Goal: Task Accomplishment & Management: Use online tool/utility

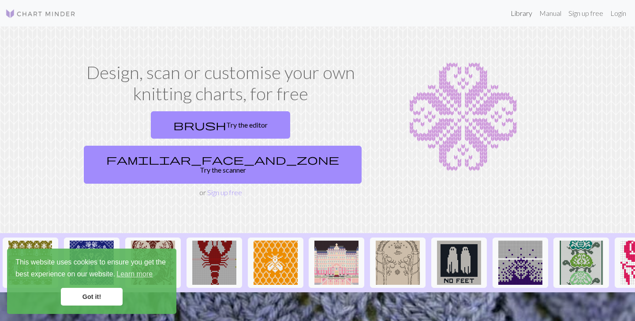
click at [519, 19] on link "Library" at bounding box center [521, 13] width 29 height 18
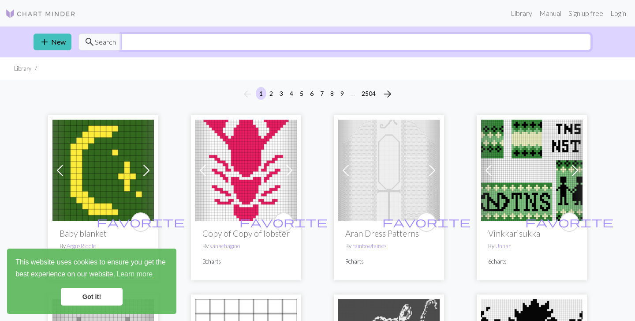
click at [313, 46] on input "text" at bounding box center [356, 42] width 470 height 17
type input "mountains"
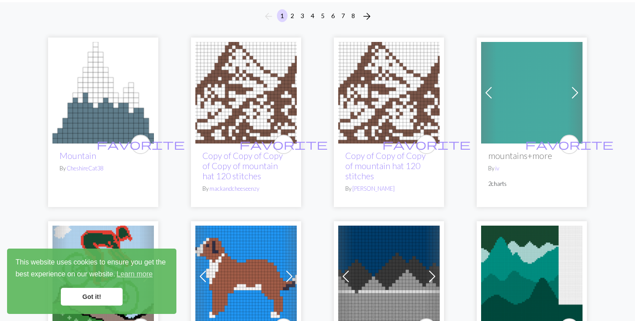
scroll to position [75, 0]
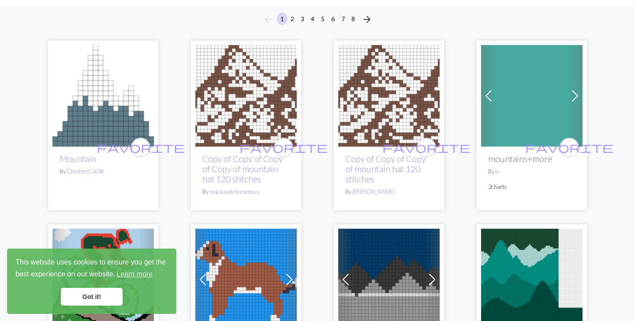
click at [114, 129] on img at bounding box center [103, 95] width 101 height 101
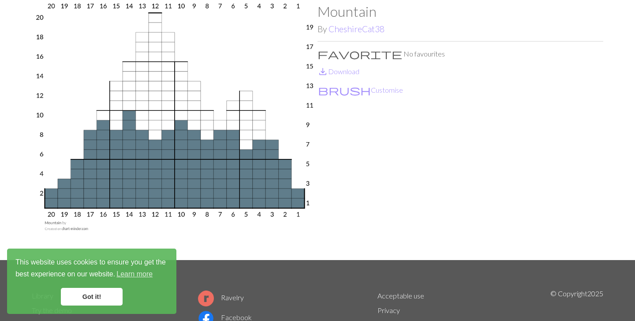
scroll to position [46, 0]
click at [339, 93] on button "brush Customise" at bounding box center [361, 89] width 86 height 11
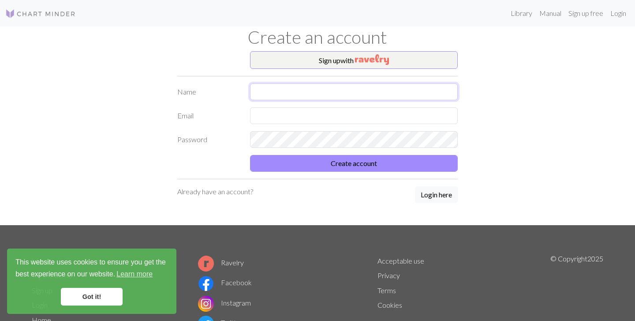
click at [301, 91] on input "text" at bounding box center [354, 91] width 208 height 17
type input "Mai"
click at [283, 116] on input "text" at bounding box center [354, 115] width 208 height 17
type input "[EMAIL_ADDRESS][DOMAIN_NAME]"
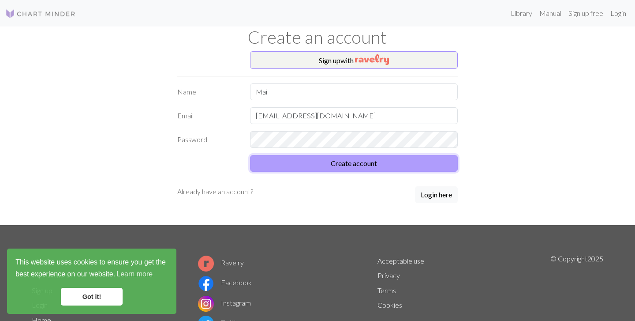
click at [345, 161] on form "Name Mai Email [EMAIL_ADDRESS][DOMAIN_NAME] Password Create account" at bounding box center [317, 127] width 281 height 88
click at [343, 166] on button "Create account" at bounding box center [354, 163] width 208 height 17
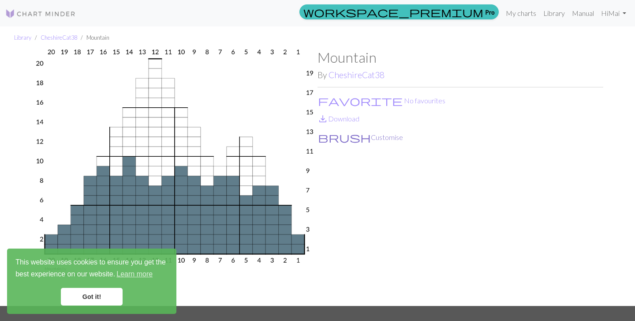
click at [351, 141] on button "brush Customise" at bounding box center [361, 136] width 86 height 11
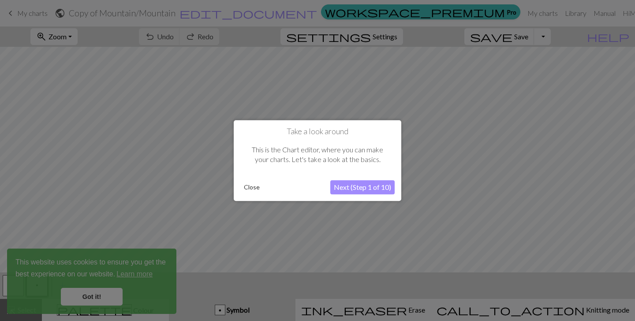
click at [353, 190] on button "Next (Step 1 of 10)" at bounding box center [362, 187] width 64 height 14
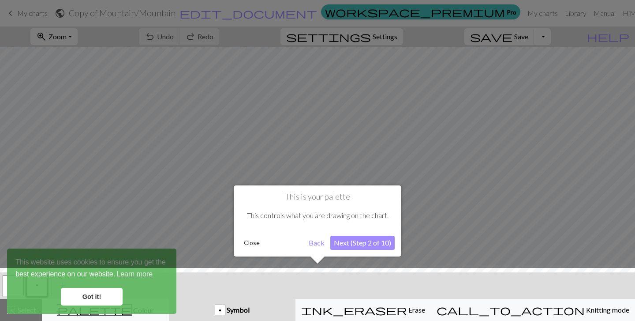
click at [361, 242] on button "Next (Step 2 of 10)" at bounding box center [362, 243] width 64 height 14
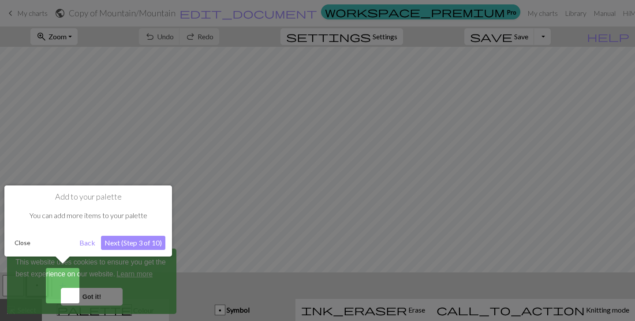
click at [128, 244] on button "Next (Step 3 of 10)" at bounding box center [133, 243] width 64 height 14
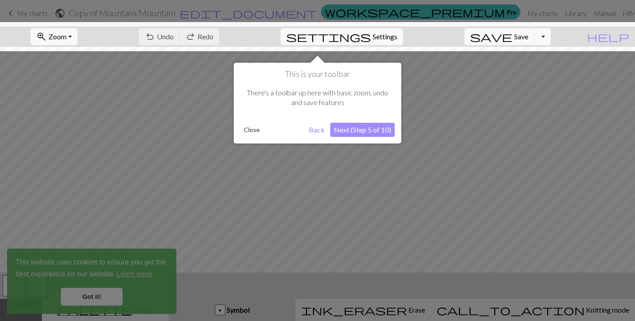
click at [360, 130] on button "Next (Step 5 of 10)" at bounding box center [362, 130] width 64 height 14
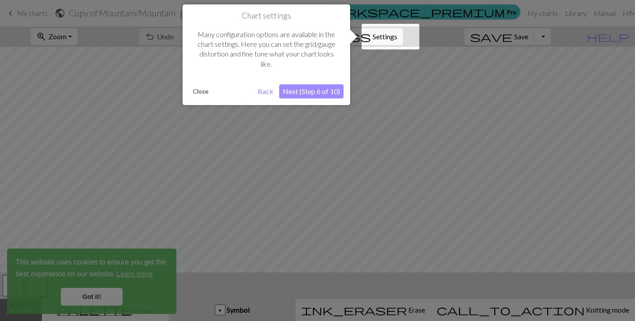
click at [315, 89] on button "Next (Step 6 of 10)" at bounding box center [311, 91] width 64 height 14
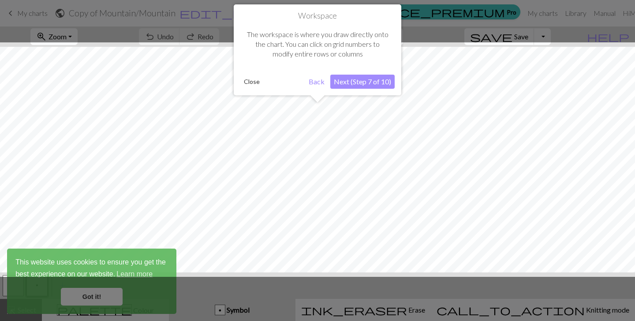
click at [353, 82] on button "Next (Step 7 of 10)" at bounding box center [362, 82] width 64 height 14
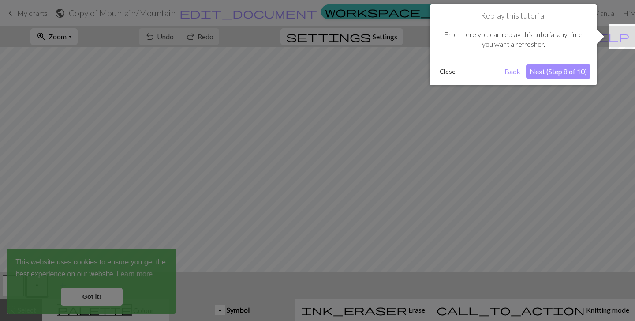
click at [558, 71] on button "Next (Step 8 of 10)" at bounding box center [558, 71] width 64 height 14
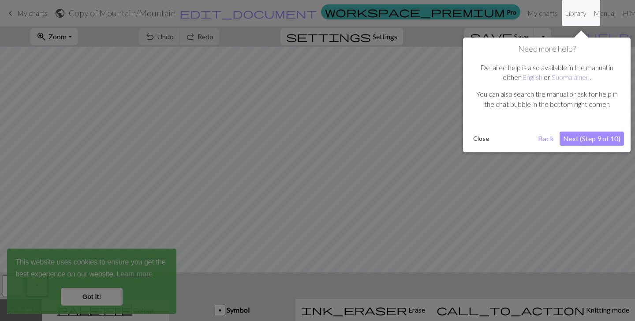
click at [584, 139] on button "Next (Step 9 of 10)" at bounding box center [592, 138] width 64 height 14
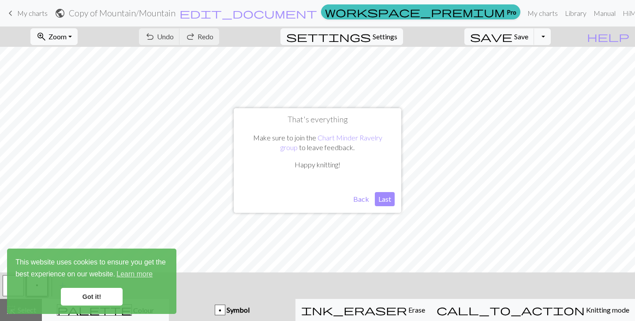
click at [386, 200] on button "Last" at bounding box center [385, 199] width 20 height 14
click at [87, 293] on link "Got it!" at bounding box center [92, 297] width 62 height 18
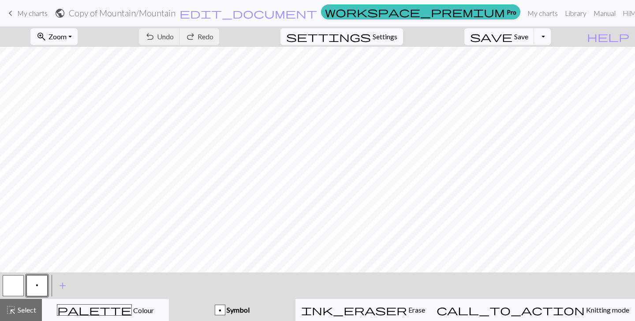
click at [38, 286] on span "p" at bounding box center [37, 285] width 3 height 7
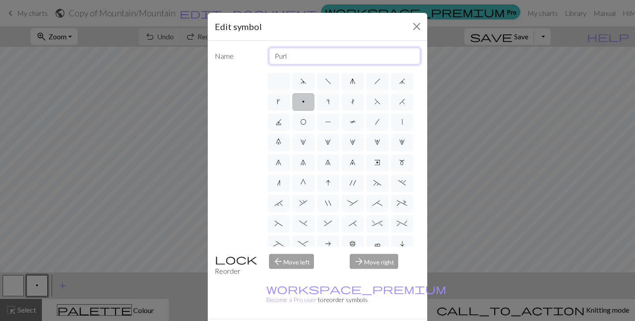
click at [308, 56] on input "Purl" at bounding box center [345, 56] width 152 height 17
click at [308, 124] on label "O" at bounding box center [304, 122] width 22 height 18
click at [306, 122] on input "O" at bounding box center [303, 119] width 6 height 6
radio input "true"
type input "yo"
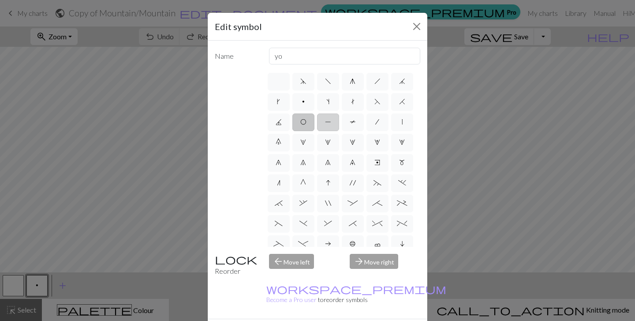
click at [325, 124] on span "P" at bounding box center [328, 121] width 6 height 7
click at [325, 122] on input "P" at bounding box center [328, 119] width 6 height 6
radio input "true"
type input "purl"
click at [417, 27] on button "Close" at bounding box center [417, 26] width 14 height 14
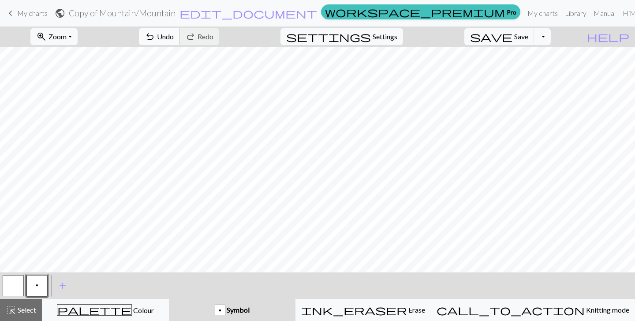
click at [174, 38] on span "Undo" at bounding box center [165, 36] width 17 height 8
click at [174, 35] on span "Undo" at bounding box center [165, 36] width 17 height 8
click at [11, 287] on button "button" at bounding box center [13, 285] width 21 height 21
click at [57, 282] on span "add" at bounding box center [62, 285] width 11 height 12
click at [17, 286] on button "button" at bounding box center [13, 285] width 21 height 21
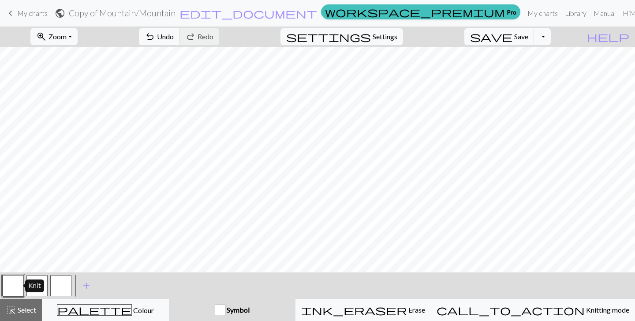
click at [17, 286] on button "button" at bounding box center [13, 285] width 21 height 21
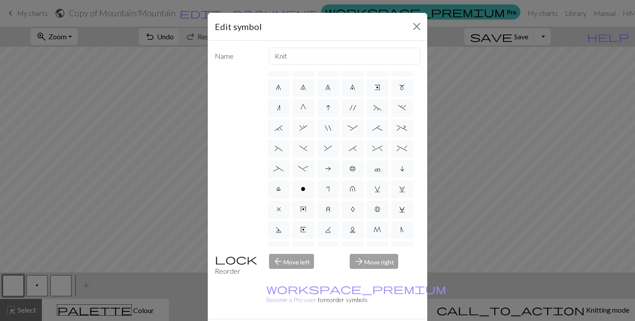
scroll to position [109, 0]
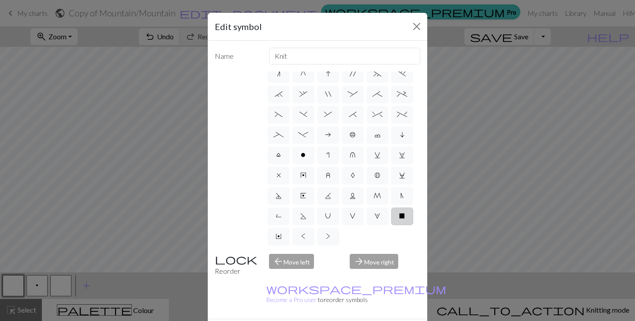
click at [404, 216] on span "X" at bounding box center [402, 215] width 6 height 7
click at [404, 319] on input "X" at bounding box center [402, 322] width 6 height 6
radio input "true"
type input "no stitch"
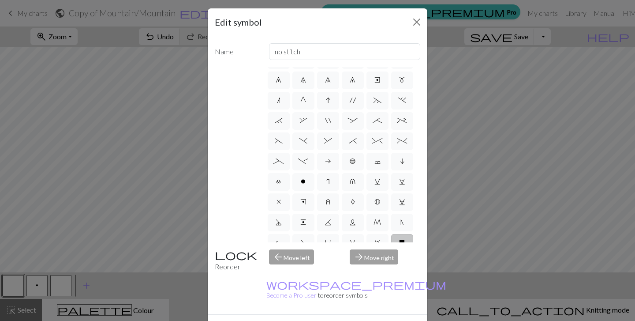
scroll to position [0, 0]
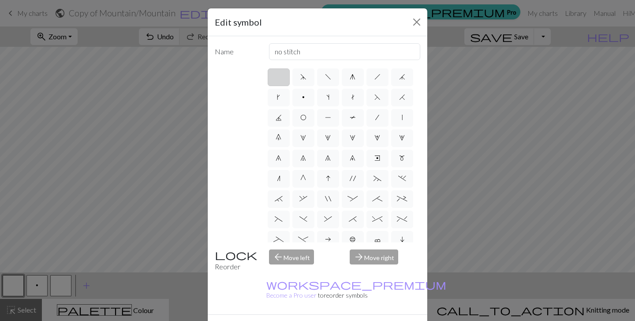
click at [279, 75] on label at bounding box center [279, 77] width 22 height 18
click at [279, 75] on input "radio" at bounding box center [282, 74] width 6 height 6
radio input "true"
type input "Knit"
click at [417, 21] on button "Close" at bounding box center [417, 22] width 14 height 14
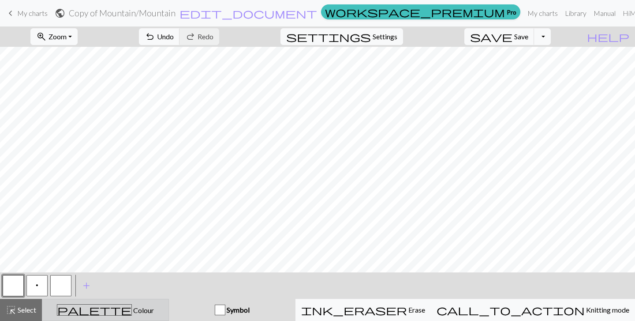
click at [132, 308] on span "Colour" at bounding box center [143, 310] width 22 height 8
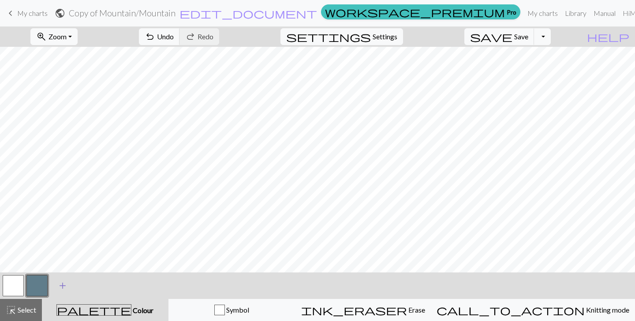
click at [61, 286] on span "add" at bounding box center [62, 285] width 11 height 12
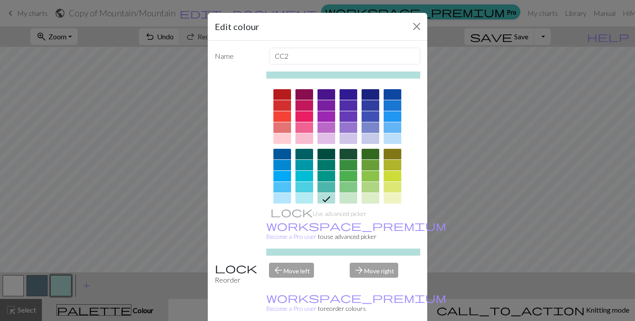
click at [394, 126] on div at bounding box center [393, 127] width 18 height 11
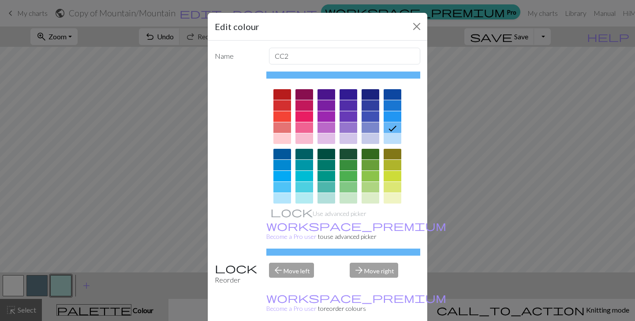
click at [390, 139] on div at bounding box center [393, 138] width 18 height 11
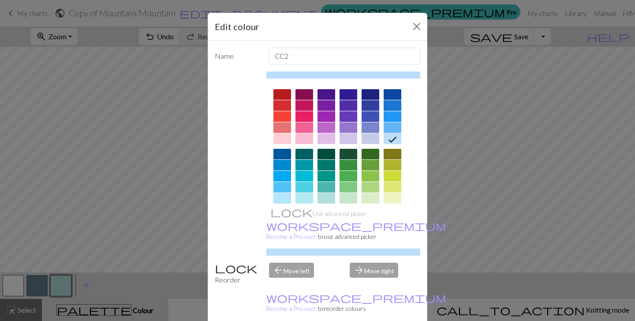
click at [283, 188] on div at bounding box center [283, 187] width 18 height 11
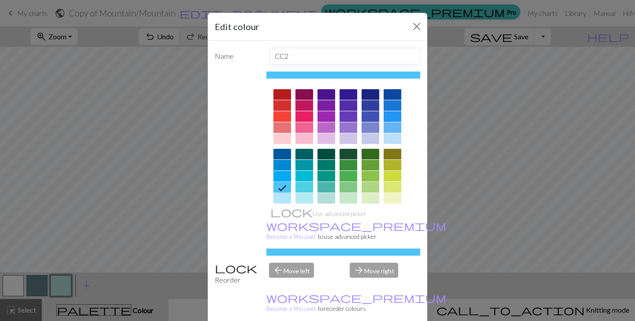
click at [283, 199] on div at bounding box center [283, 198] width 18 height 11
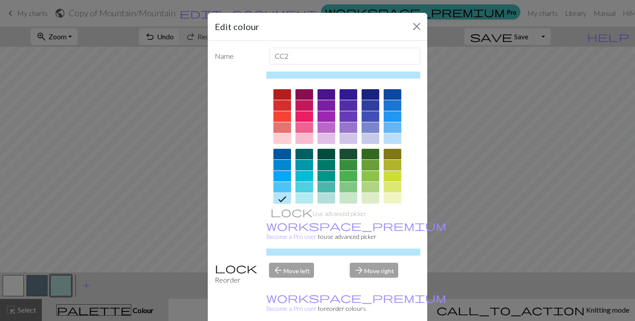
click at [307, 185] on div at bounding box center [305, 187] width 18 height 11
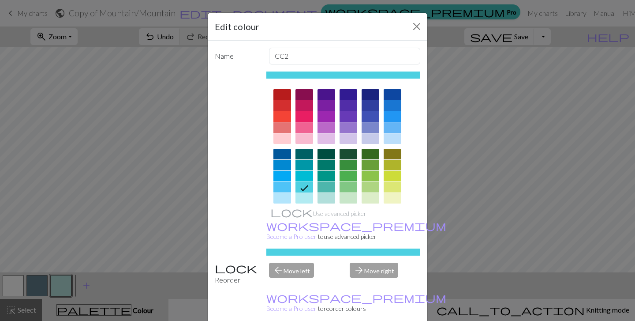
click at [282, 199] on div at bounding box center [283, 198] width 18 height 11
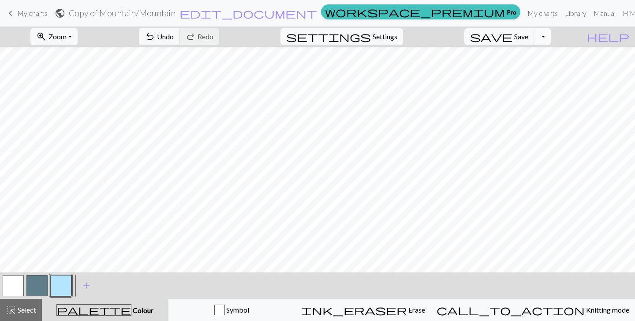
click at [551, 38] on button "Toggle Dropdown" at bounding box center [542, 36] width 17 height 17
click at [527, 71] on button "save_alt Download" at bounding box center [478, 70] width 146 height 14
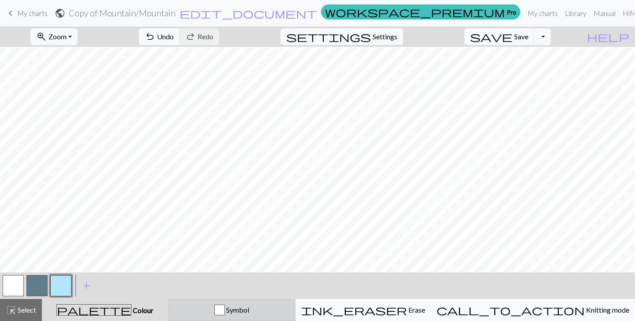
click at [249, 313] on span "Symbol" at bounding box center [237, 309] width 24 height 8
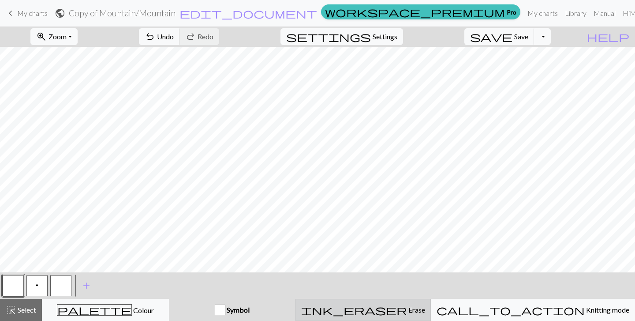
click at [372, 313] on div "ink_eraser Erase Erase" at bounding box center [363, 309] width 124 height 11
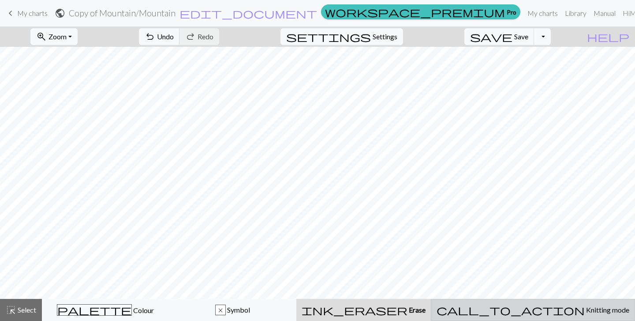
click at [517, 313] on div "call_to_action Knitting mode Knitting mode" at bounding box center [533, 309] width 193 height 11
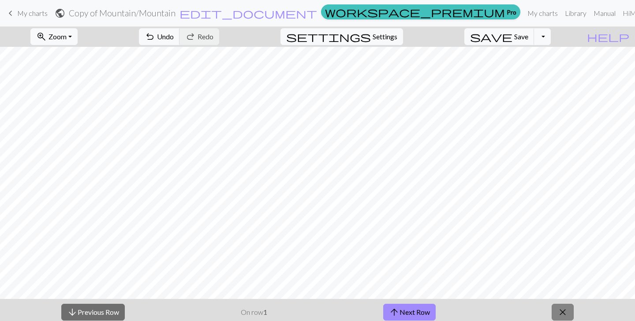
click at [562, 309] on span "close" at bounding box center [563, 312] width 11 height 12
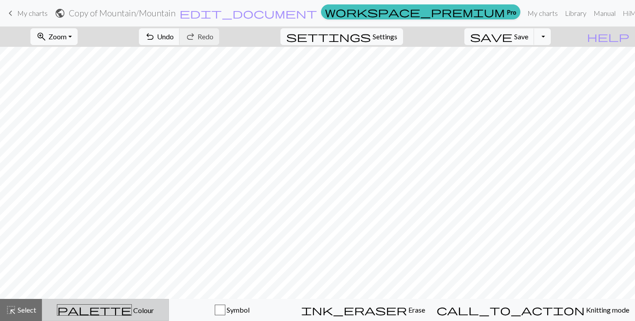
click at [102, 308] on span "palette" at bounding box center [94, 310] width 74 height 12
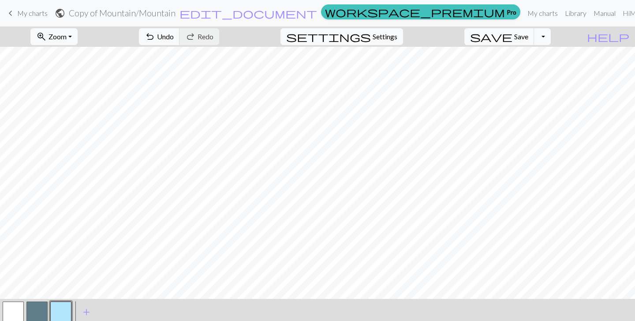
click at [60, 311] on button "button" at bounding box center [60, 311] width 21 height 21
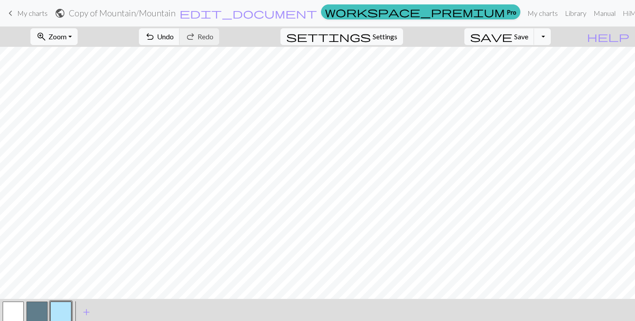
scroll to position [2, 0]
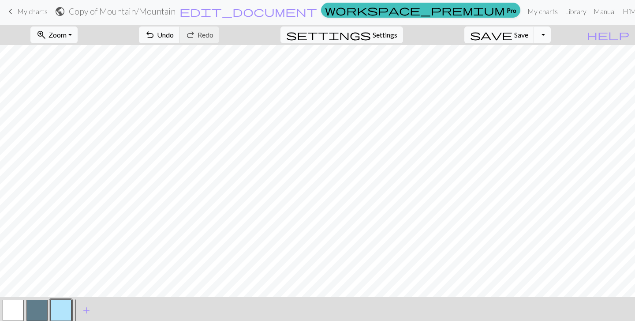
click at [551, 41] on button "Toggle Dropdown" at bounding box center [542, 34] width 17 height 17
click at [18, 309] on button "button" at bounding box center [13, 310] width 21 height 21
click at [42, 309] on button "button" at bounding box center [36, 310] width 21 height 21
click at [108, 308] on div "< > add Add a colour" at bounding box center [317, 310] width 635 height 26
click at [88, 312] on span "add" at bounding box center [86, 310] width 11 height 12
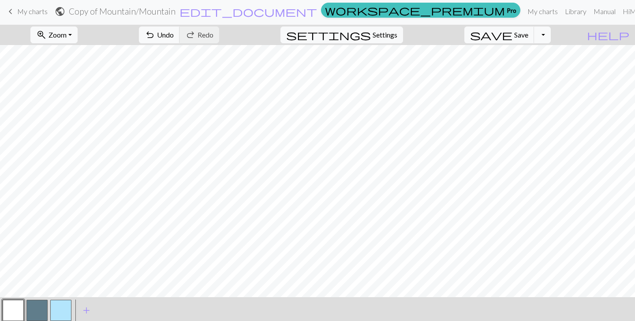
scroll to position [2, 0]
click at [187, 306] on div "< > add Add a colour" at bounding box center [317, 310] width 635 height 26
click at [529, 37] on span "Save" at bounding box center [521, 34] width 14 height 8
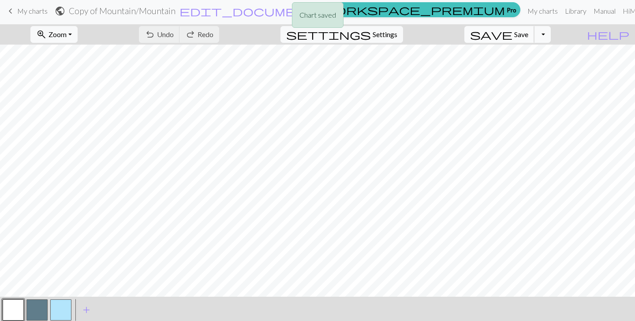
click at [529, 37] on span "Save" at bounding box center [521, 34] width 14 height 8
click at [551, 28] on button "Toggle Dropdown" at bounding box center [542, 34] width 17 height 17
click at [565, 11] on link "Library" at bounding box center [576, 11] width 29 height 18
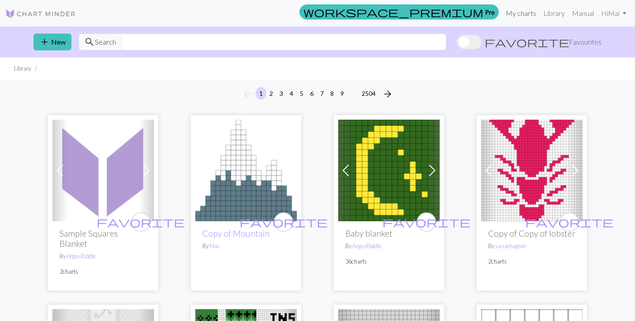
click at [517, 11] on link "My charts" at bounding box center [522, 13] width 38 height 18
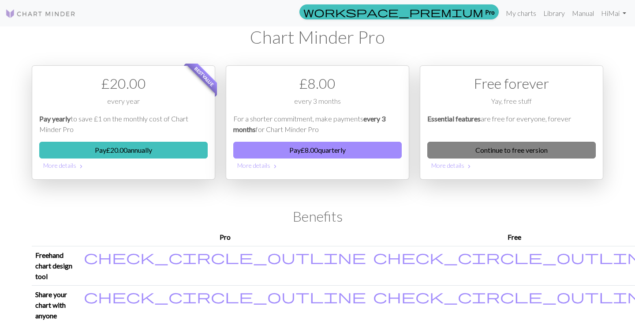
click at [500, 153] on link "Continue to free version" at bounding box center [512, 150] width 169 height 17
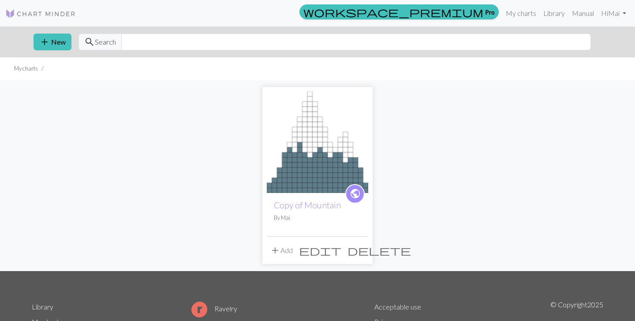
click at [302, 169] on img at bounding box center [317, 141] width 101 height 101
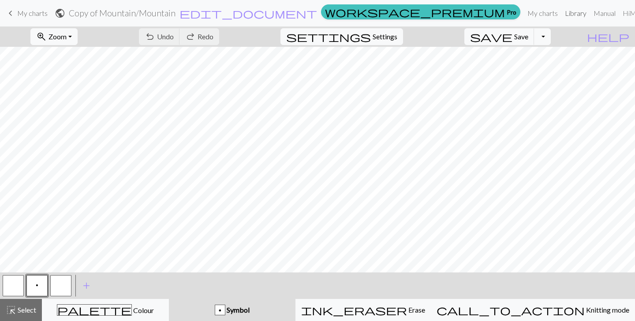
click at [562, 14] on link "Library" at bounding box center [576, 13] width 29 height 18
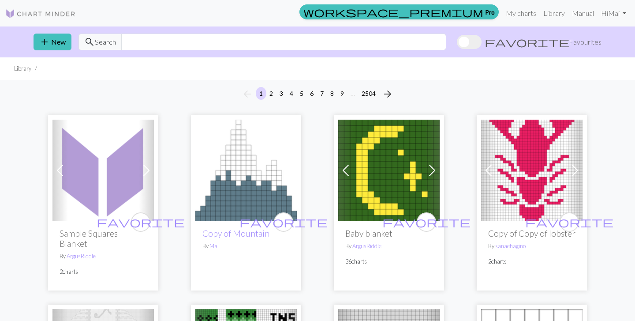
click at [224, 174] on img at bounding box center [245, 170] width 101 height 101
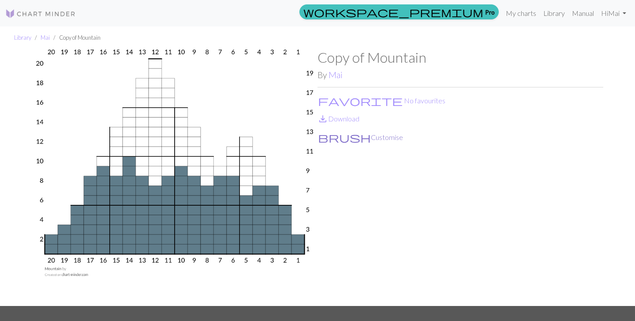
click at [336, 141] on button "brush Customise" at bounding box center [361, 136] width 86 height 11
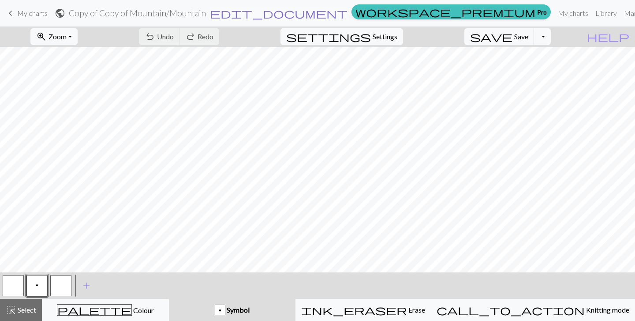
click at [334, 14] on span "edit_document" at bounding box center [279, 13] width 138 height 12
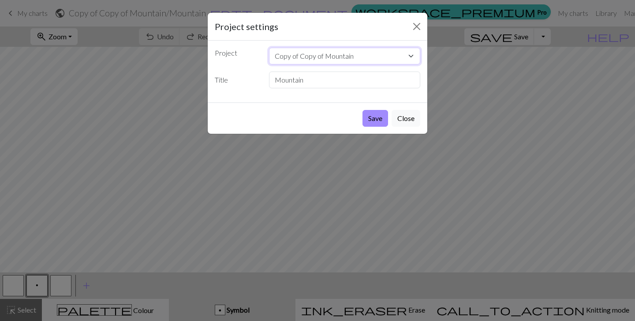
click at [409, 58] on select "Copy of Copy of Mountain Copy of Mountain" at bounding box center [345, 56] width 152 height 17
click at [415, 26] on button "Close" at bounding box center [417, 26] width 14 height 14
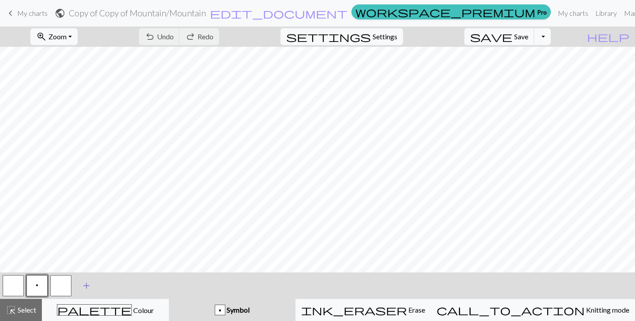
click at [85, 288] on span "add" at bounding box center [86, 285] width 11 height 12
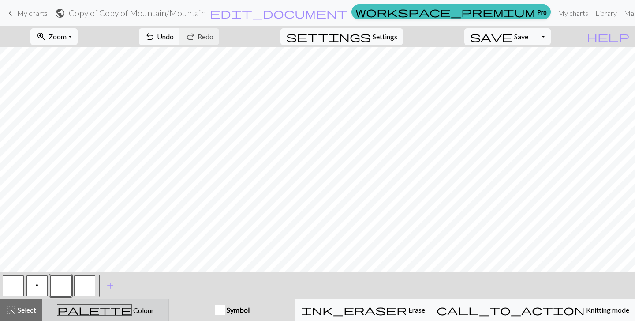
click at [101, 308] on span "palette" at bounding box center [94, 310] width 74 height 12
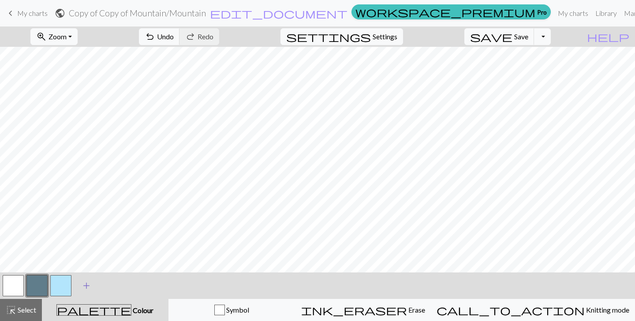
click at [82, 287] on span "add" at bounding box center [86, 285] width 11 height 12
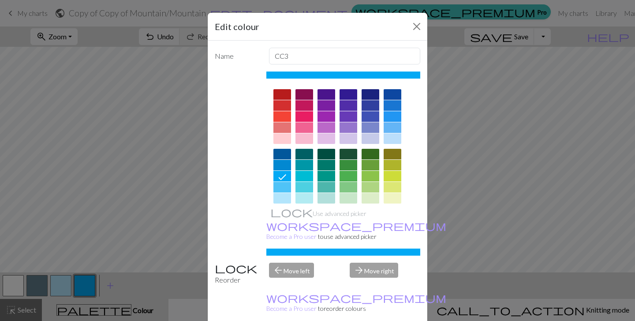
click at [279, 139] on div at bounding box center [283, 138] width 18 height 11
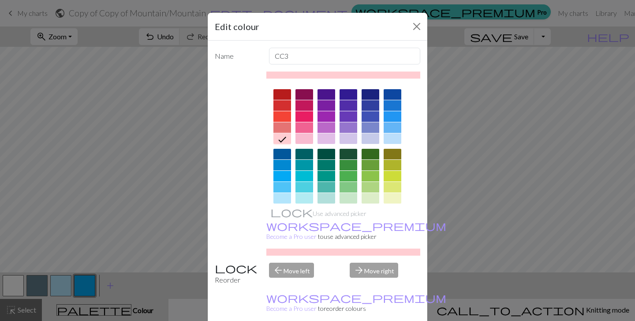
click at [299, 140] on div at bounding box center [305, 138] width 18 height 11
click at [281, 138] on div at bounding box center [283, 138] width 18 height 11
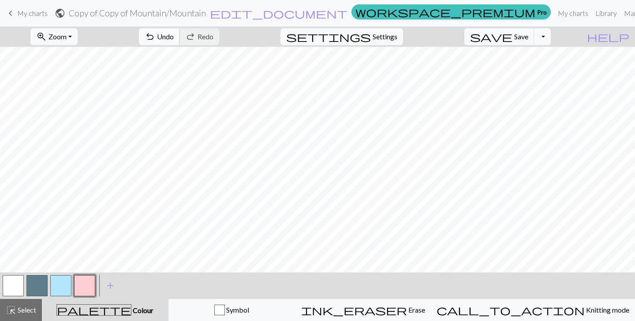
click at [180, 33] on button "undo Undo Undo" at bounding box center [159, 36] width 41 height 17
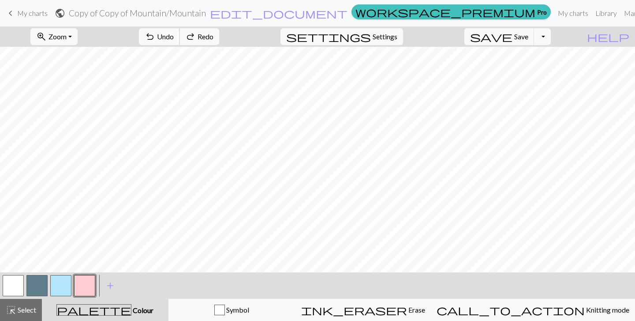
click at [180, 33] on button "undo Undo Undo" at bounding box center [159, 36] width 41 height 17
click at [214, 38] on span "Redo" at bounding box center [206, 36] width 16 height 8
click at [592, 12] on link "Library" at bounding box center [606, 13] width 29 height 18
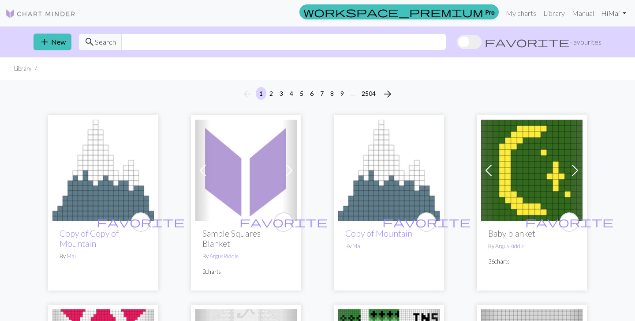
click at [622, 15] on link "Hi [PERSON_NAME]" at bounding box center [614, 13] width 32 height 18
click at [578, 13] on link "Manual" at bounding box center [583, 13] width 29 height 18
click at [236, 49] on input "text" at bounding box center [283, 42] width 325 height 17
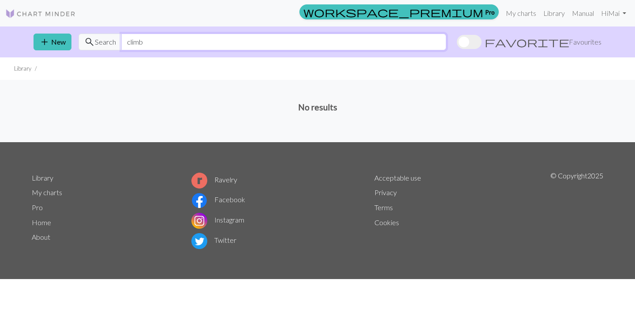
type input "climb"
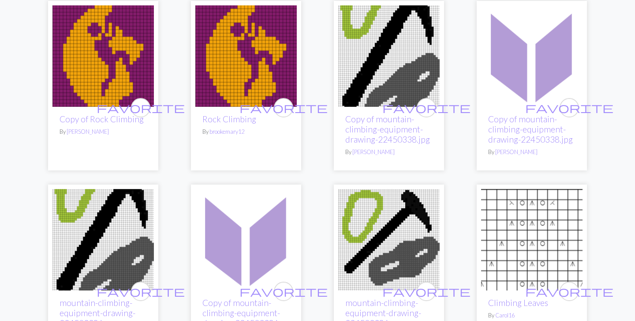
scroll to position [279, 0]
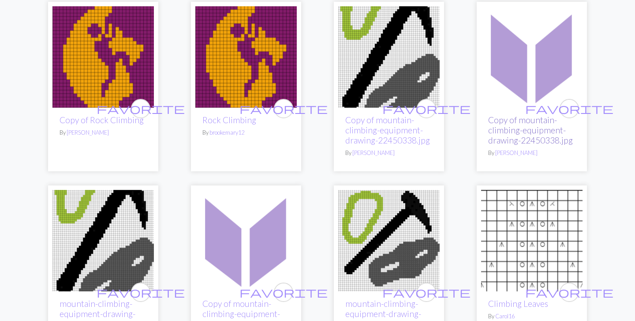
click at [511, 126] on link "Copy of mountain-climbing-equipment-drawing-22450338.jpg" at bounding box center [530, 130] width 85 height 30
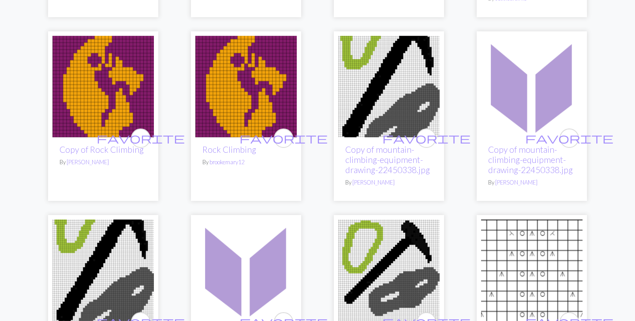
scroll to position [257, 0]
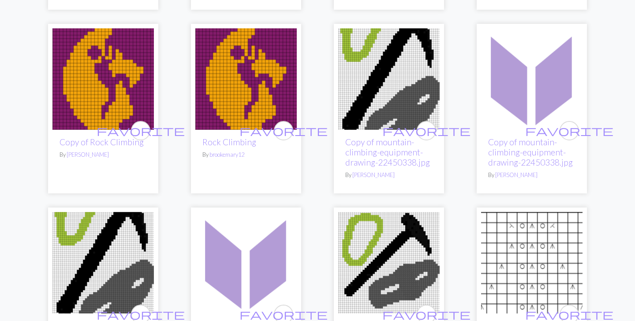
click at [259, 107] on img at bounding box center [245, 78] width 101 height 101
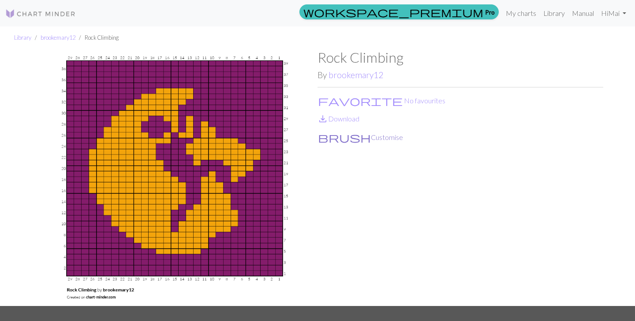
click at [338, 139] on button "brush Customise" at bounding box center [361, 136] width 86 height 11
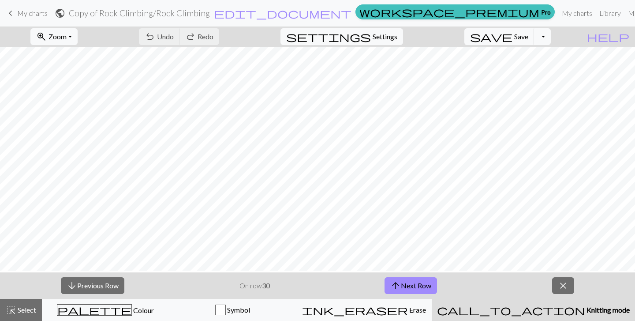
scroll to position [106, 0]
click at [569, 288] on span "close" at bounding box center [563, 285] width 11 height 12
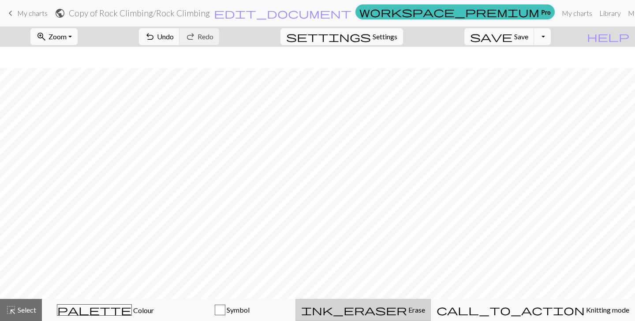
scroll to position [112, 0]
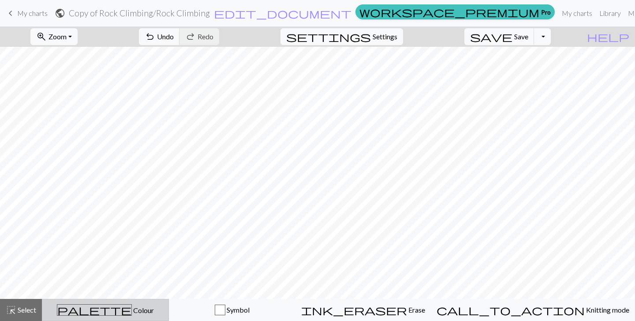
click at [102, 313] on span "palette" at bounding box center [94, 310] width 74 height 12
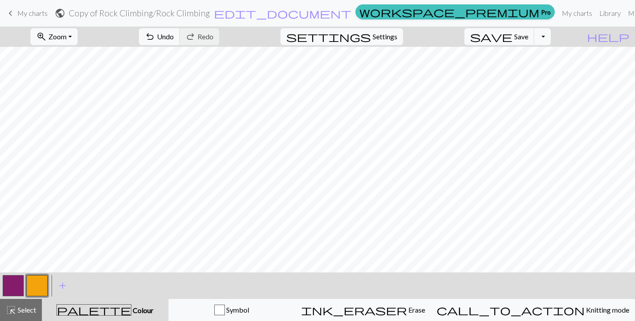
click at [18, 285] on button "button" at bounding box center [13, 285] width 21 height 21
click at [61, 286] on span "add" at bounding box center [62, 285] width 11 height 12
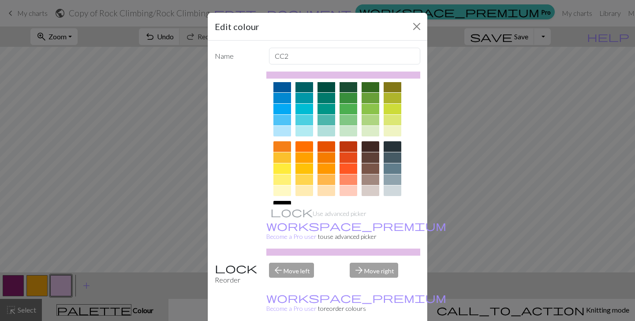
scroll to position [73, 0]
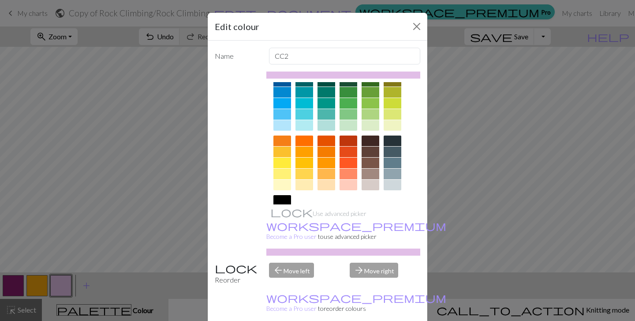
click at [389, 141] on div at bounding box center [393, 140] width 18 height 11
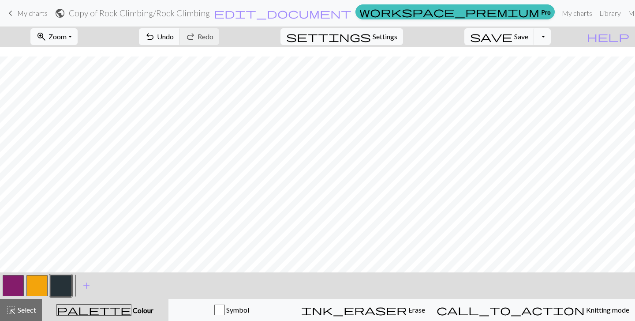
scroll to position [90, 0]
click at [174, 40] on span "Undo" at bounding box center [165, 36] width 17 height 8
click at [84, 292] on button "add Add a colour" at bounding box center [86, 285] width 22 height 22
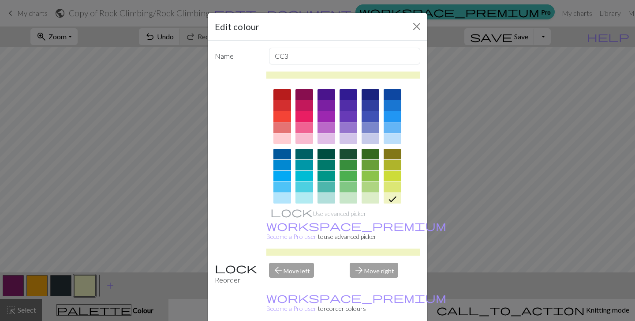
click at [284, 139] on div at bounding box center [283, 138] width 18 height 11
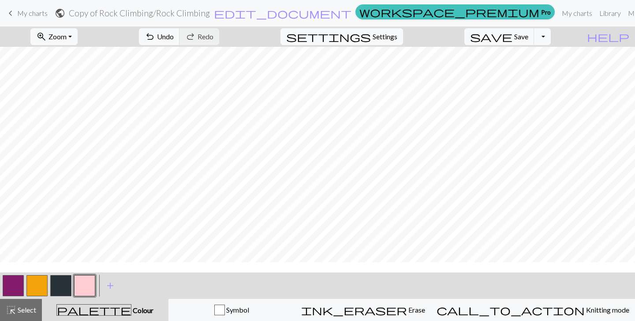
scroll to position [0, 0]
click at [87, 289] on button "button" at bounding box center [84, 285] width 21 height 21
click at [87, 289] on div "Edit colour Name CC3 Use advanced picker workspace_premium Become a Pro user to…" at bounding box center [317, 160] width 635 height 321
click at [87, 289] on button "button" at bounding box center [84, 285] width 21 height 21
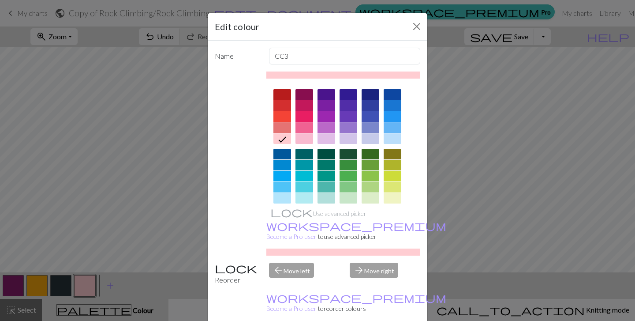
click at [285, 128] on div at bounding box center [283, 127] width 18 height 11
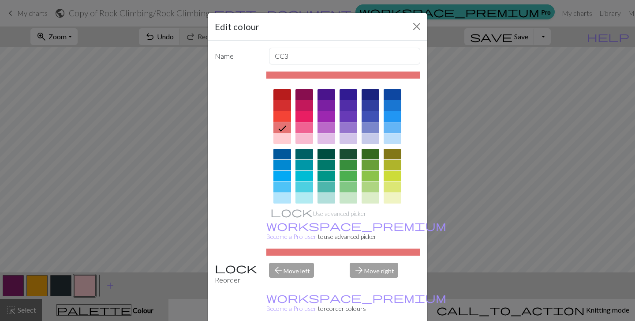
click at [302, 133] on div at bounding box center [305, 138] width 18 height 11
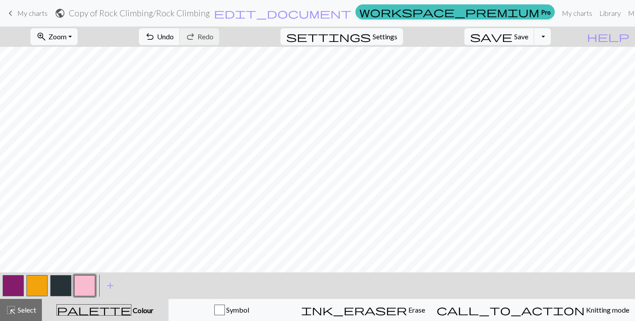
click at [89, 284] on button "button" at bounding box center [84, 285] width 21 height 21
click at [89, 284] on div "Edit colour Name CC3 Use advanced picker workspace_premium Become a Pro user to…" at bounding box center [317, 160] width 635 height 321
click at [94, 287] on button "button" at bounding box center [84, 285] width 21 height 21
click at [94, 287] on div "Edit colour Name CC3 Use advanced picker workspace_premium Become a Pro user to…" at bounding box center [317, 160] width 635 height 321
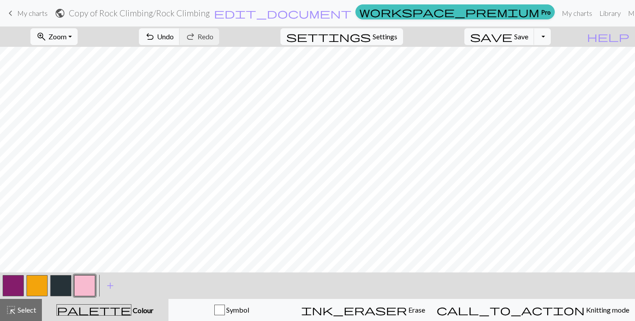
click at [84, 287] on button "button" at bounding box center [84, 285] width 21 height 21
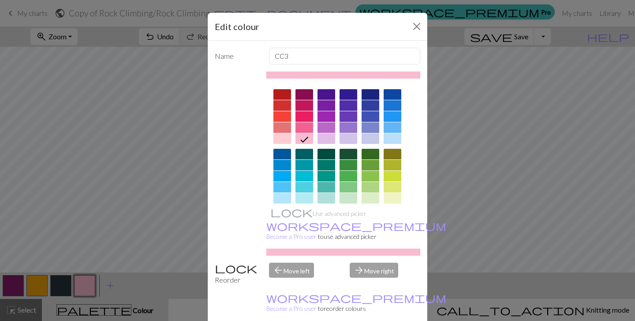
click at [286, 138] on div at bounding box center [283, 138] width 18 height 11
click at [301, 136] on div at bounding box center [305, 138] width 18 height 11
click at [302, 125] on div at bounding box center [305, 127] width 18 height 11
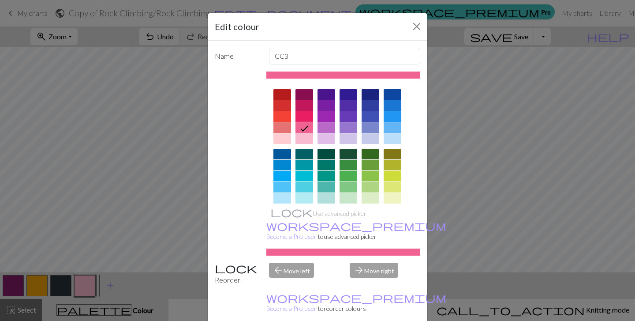
click at [301, 142] on div at bounding box center [305, 138] width 18 height 11
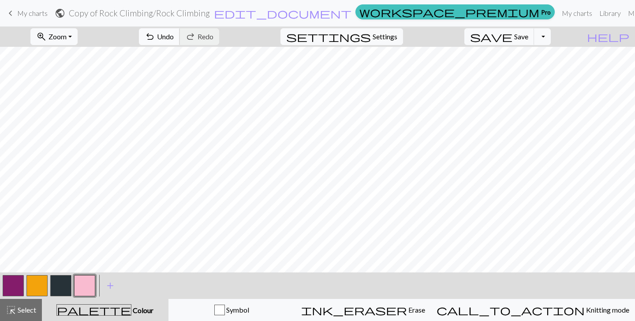
click at [180, 41] on button "undo Undo Undo" at bounding box center [159, 36] width 41 height 17
click at [529, 39] on span "Save" at bounding box center [521, 36] width 14 height 8
click at [551, 38] on button "Toggle Dropdown" at bounding box center [542, 36] width 17 height 17
click at [530, 71] on button "save_alt Download" at bounding box center [478, 70] width 146 height 14
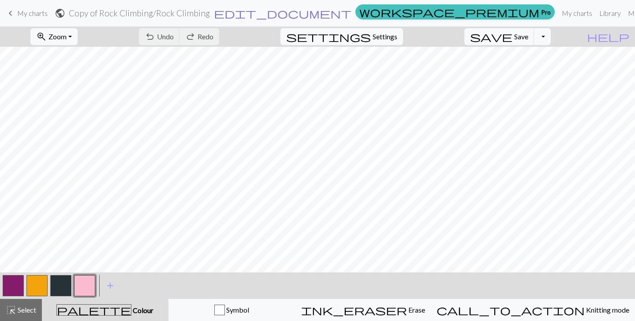
click at [338, 13] on span "edit_document" at bounding box center [283, 13] width 138 height 12
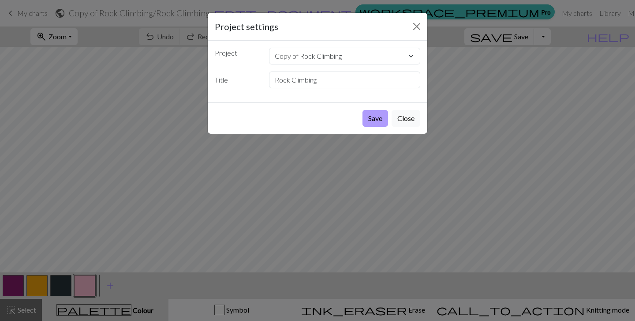
click at [372, 122] on button "Save" at bounding box center [376, 118] width 26 height 17
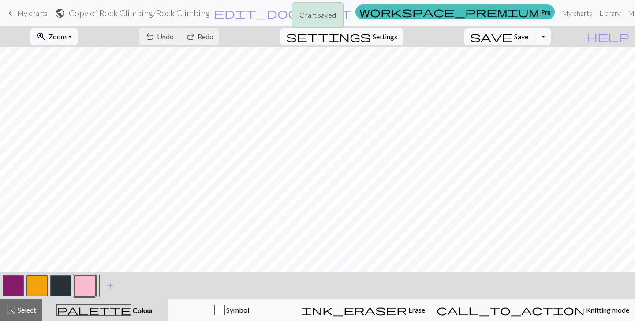
click at [523, 15] on div "Chart saved" at bounding box center [317, 17] width 635 height 35
click at [559, 14] on link "My charts" at bounding box center [578, 13] width 38 height 18
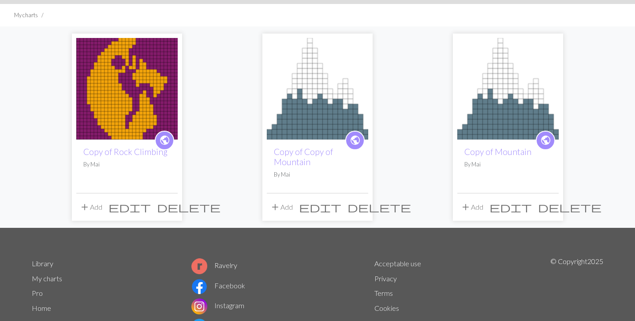
scroll to position [62, 0]
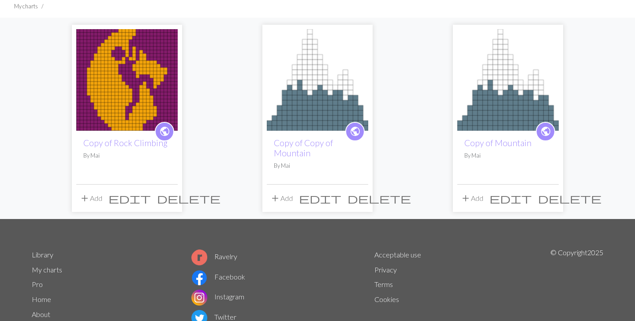
click at [98, 197] on button "add Add" at bounding box center [90, 198] width 29 height 17
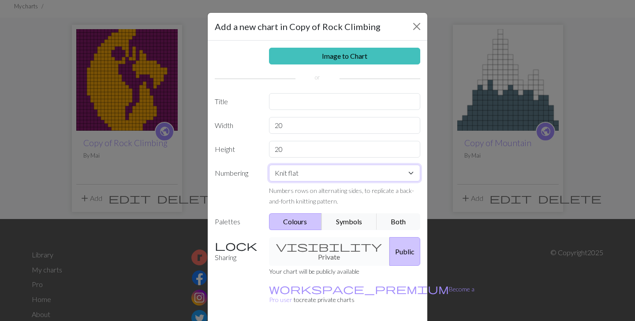
click at [318, 173] on select "Knit flat Knit in the round Lace knitting Cross stitch" at bounding box center [345, 173] width 152 height 17
select select "round"
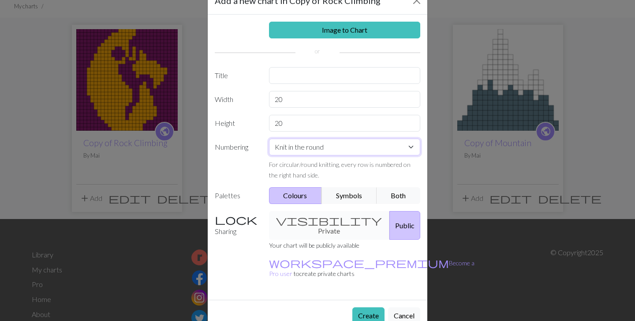
scroll to position [28, 0]
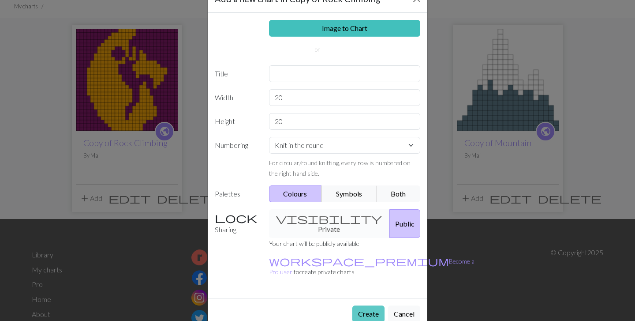
click at [369, 305] on button "Create" at bounding box center [369, 313] width 32 height 17
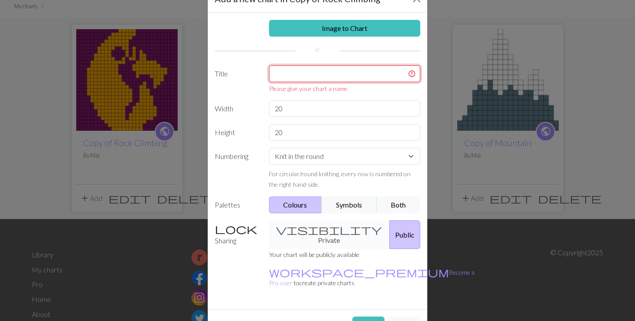
click at [291, 80] on input "text" at bounding box center [345, 73] width 152 height 17
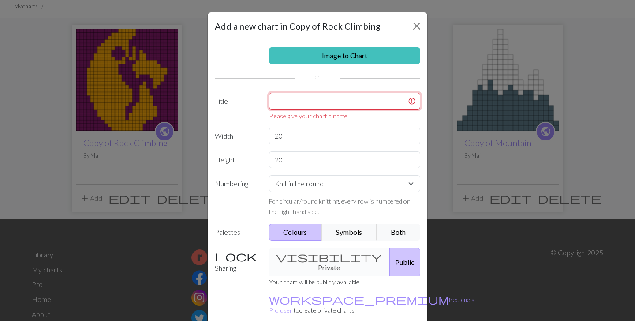
scroll to position [0, 0]
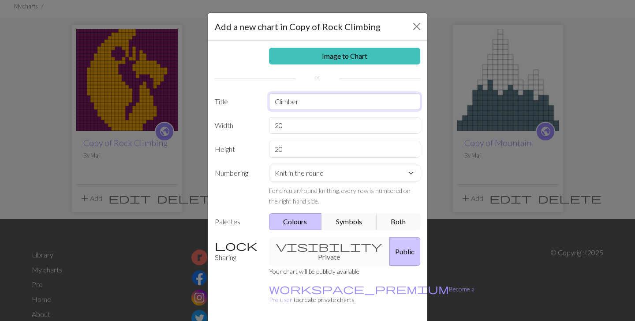
type input "Climber"
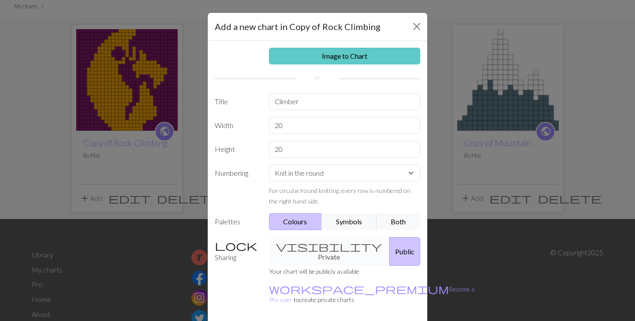
click at [302, 60] on link "Image to Chart" at bounding box center [345, 56] width 152 height 17
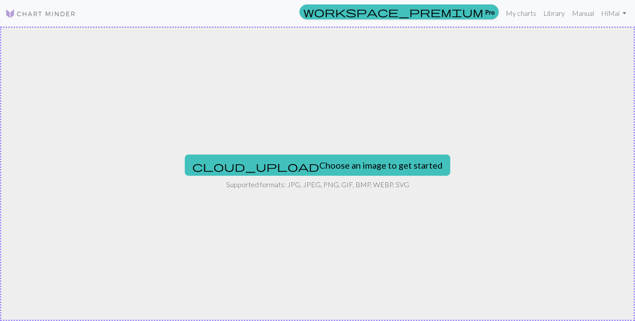
click at [303, 84] on div "cloud_upload Choose an image to get started Supported formats: JPG, JPEG, PNG, …" at bounding box center [317, 173] width 635 height 294
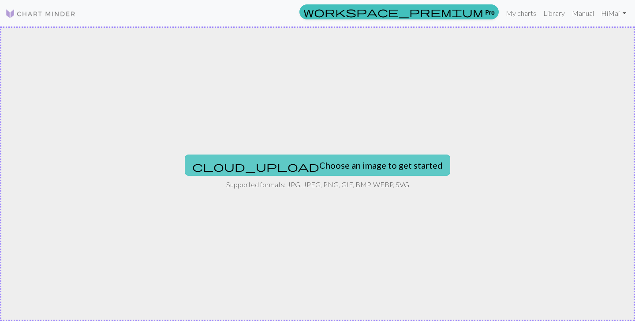
click at [312, 164] on button "cloud_upload Choose an image to get started" at bounding box center [318, 164] width 266 height 21
type input "C:\fakepath\climber.jpg"
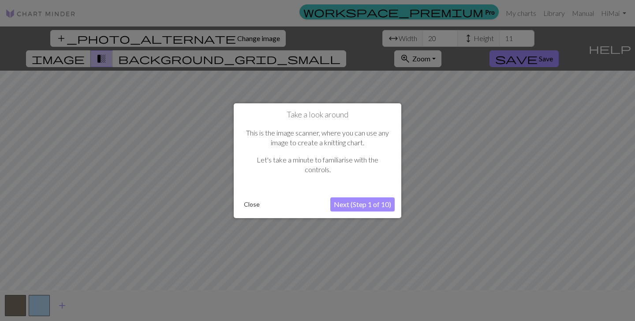
click at [346, 206] on button "Next (Step 1 of 10)" at bounding box center [362, 204] width 64 height 14
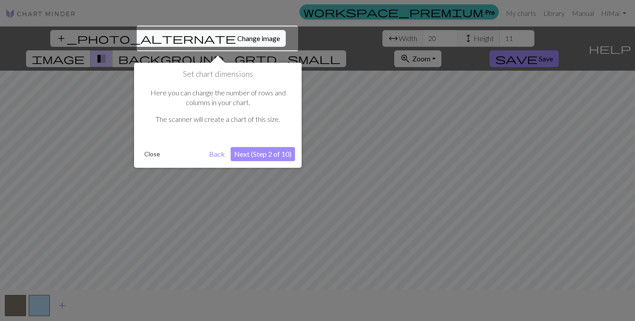
click at [263, 155] on button "Next (Step 2 of 10)" at bounding box center [263, 154] width 64 height 14
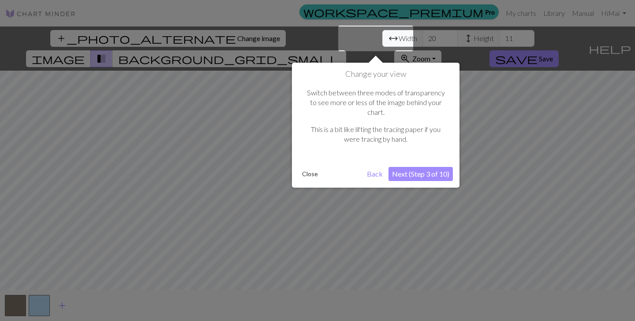
click at [418, 167] on button "Next (Step 3 of 10)" at bounding box center [421, 174] width 64 height 14
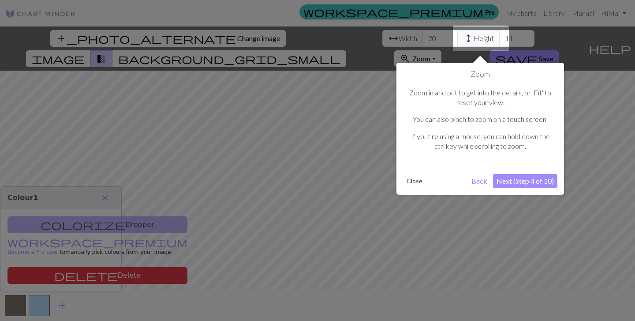
click at [521, 177] on button "Next (Step 4 of 10)" at bounding box center [525, 181] width 64 height 14
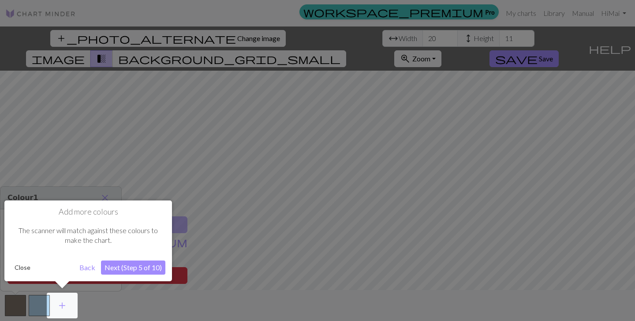
click at [142, 265] on button "Next (Step 5 of 10)" at bounding box center [133, 267] width 64 height 14
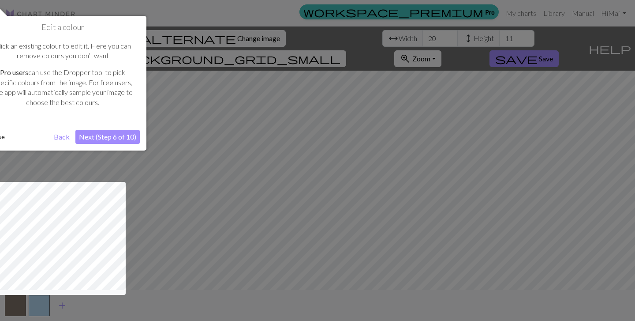
click at [102, 134] on button "Next (Step 6 of 10)" at bounding box center [107, 137] width 64 height 14
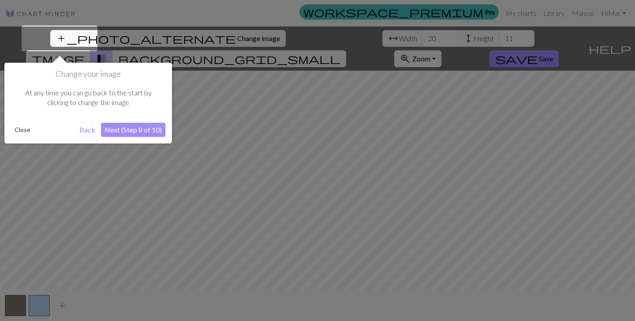
click at [129, 126] on button "Next (Step 8 of 10)" at bounding box center [133, 130] width 64 height 14
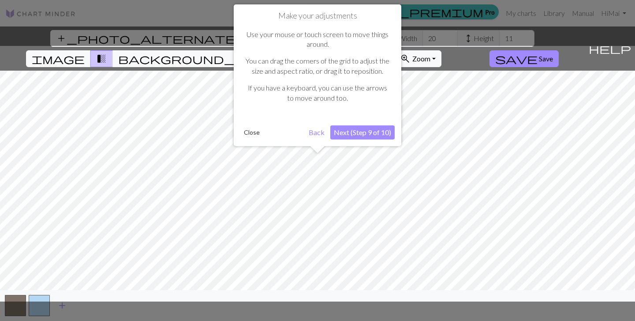
click at [360, 129] on button "Next (Step 9 of 10)" at bounding box center [362, 132] width 64 height 14
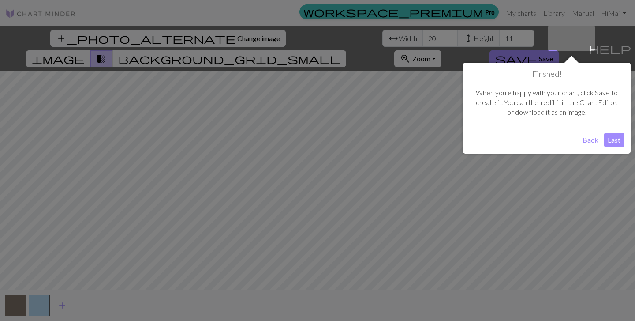
click at [611, 138] on button "Last" at bounding box center [614, 140] width 20 height 14
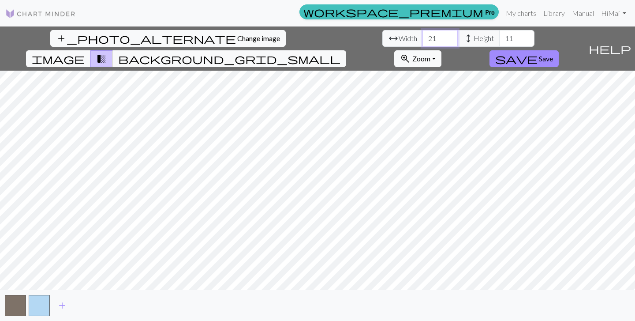
click at [423, 35] on input "21" at bounding box center [440, 38] width 35 height 17
click at [423, 35] on input "22" at bounding box center [440, 38] width 35 height 17
click at [423, 35] on input "23" at bounding box center [440, 38] width 35 height 17
click at [423, 35] on input "24" at bounding box center [440, 38] width 35 height 17
click at [423, 35] on input "25" at bounding box center [440, 38] width 35 height 17
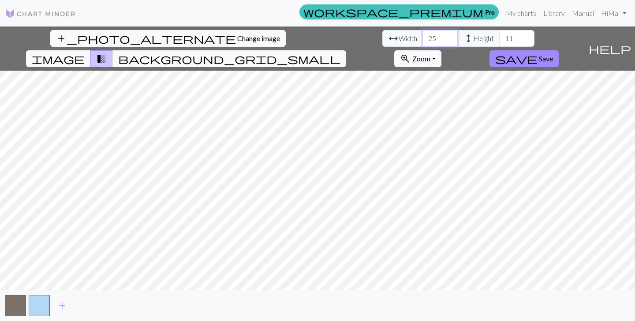
click at [423, 35] on input "26" at bounding box center [440, 38] width 35 height 17
type input "2"
type input "4"
type input "40"
click at [499, 42] on input "11" at bounding box center [516, 38] width 35 height 17
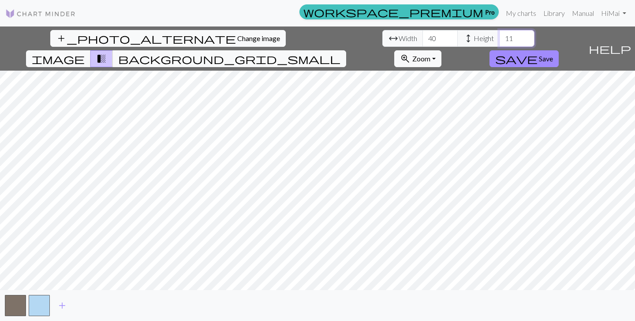
click at [499, 40] on input "11" at bounding box center [516, 38] width 35 height 17
type input "1"
type input "60"
click at [85, 53] on span "image" at bounding box center [58, 59] width 53 height 12
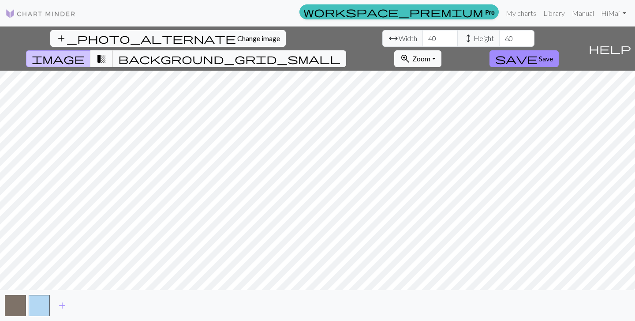
click at [107, 53] on span "transition_fade" at bounding box center [101, 59] width 11 height 12
click at [341, 53] on span "background_grid_small" at bounding box center [229, 59] width 222 height 12
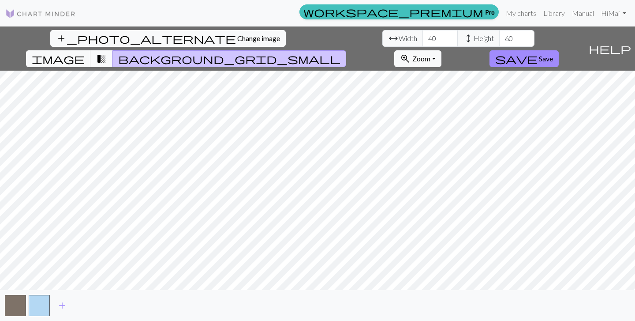
click at [107, 53] on span "transition_fade" at bounding box center [101, 59] width 11 height 12
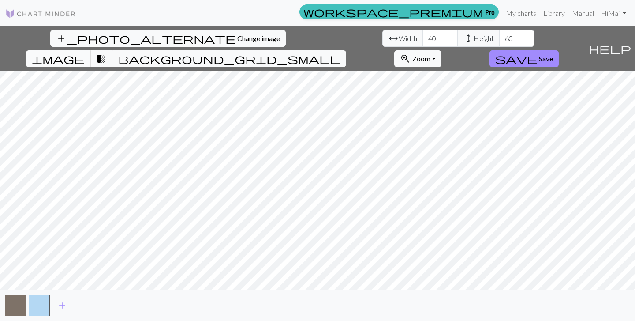
click at [85, 53] on span "image" at bounding box center [58, 59] width 53 height 12
click at [16, 304] on button "button" at bounding box center [15, 305] width 21 height 21
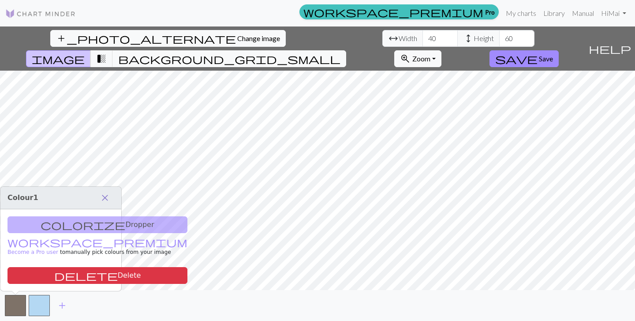
click at [105, 198] on span "close" at bounding box center [105, 197] width 11 height 12
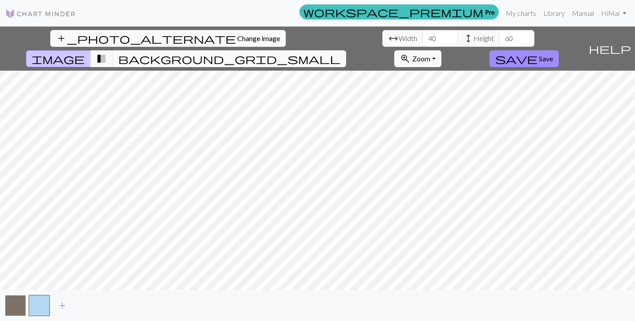
click at [21, 304] on button "button" at bounding box center [15, 305] width 21 height 21
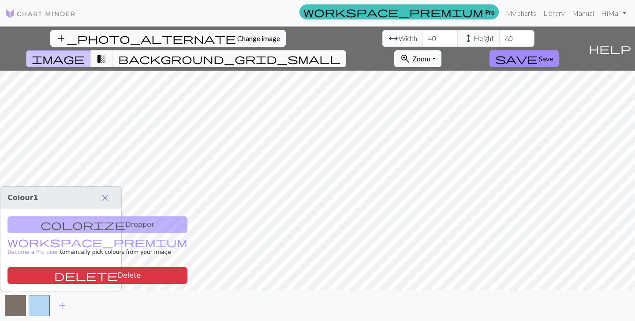
click at [104, 197] on span "close" at bounding box center [105, 197] width 11 height 12
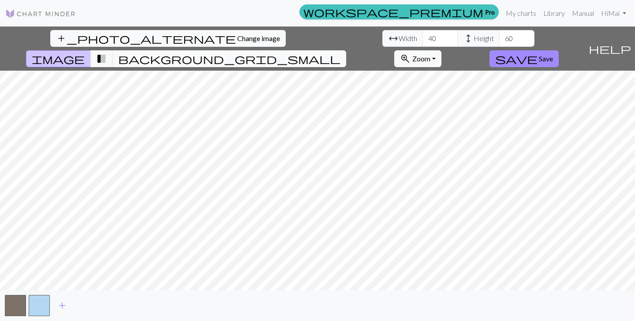
click at [520, 291] on div "add_photo_alternate Change image arrow_range Width 40 height Height 60 image tr…" at bounding box center [317, 173] width 635 height 294
click at [60, 305] on span "add" at bounding box center [62, 305] width 11 height 12
click at [69, 305] on button "button" at bounding box center [63, 305] width 21 height 21
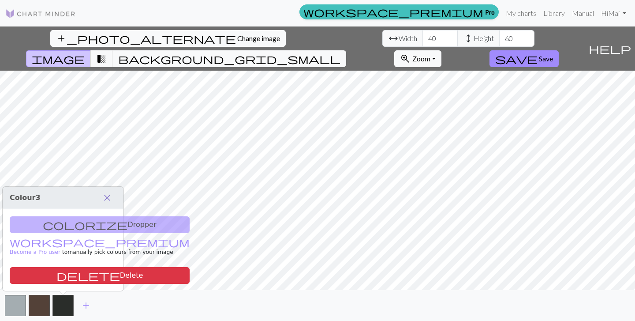
click at [108, 197] on span "close" at bounding box center [107, 197] width 11 height 12
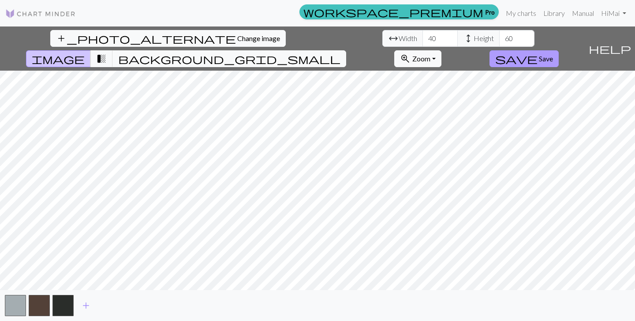
click at [553, 54] on span "Save" at bounding box center [546, 58] width 14 height 8
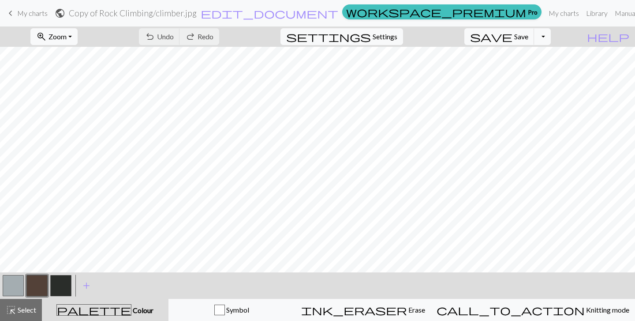
click at [15, 15] on span "keyboard_arrow_left" at bounding box center [10, 13] width 11 height 12
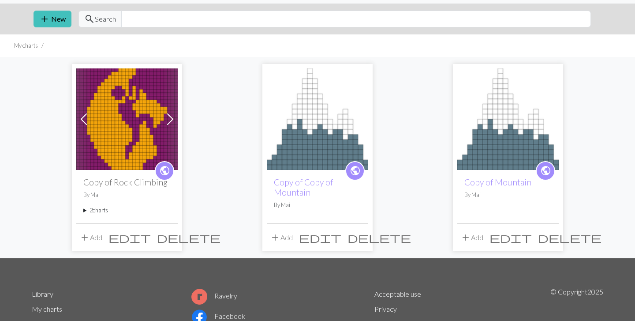
scroll to position [36, 0]
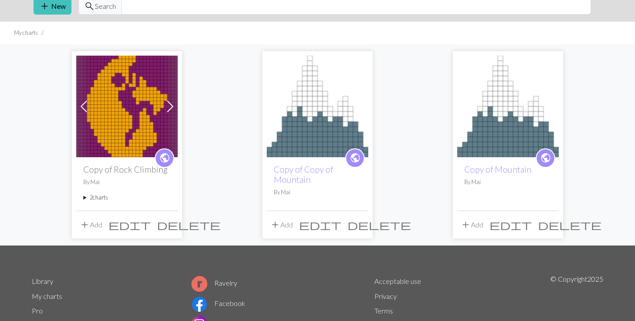
click at [113, 172] on h2 "Copy of Rock Climbing" at bounding box center [126, 169] width 87 height 10
click at [98, 196] on summary "2 charts" at bounding box center [126, 197] width 87 height 8
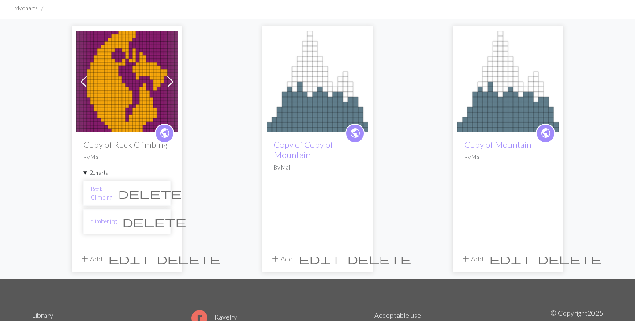
scroll to position [61, 0]
click at [154, 221] on span "delete" at bounding box center [155, 221] width 64 height 12
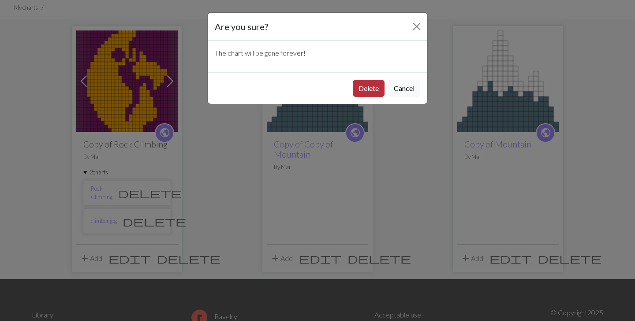
click at [360, 92] on button "Delete" at bounding box center [369, 88] width 32 height 17
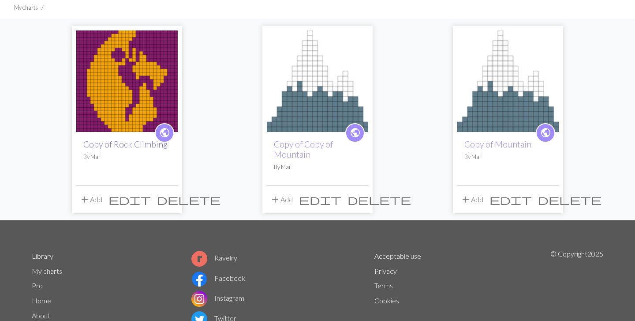
scroll to position [61, 0]
click at [114, 145] on link "Copy of Rock Climbing" at bounding box center [125, 144] width 84 height 10
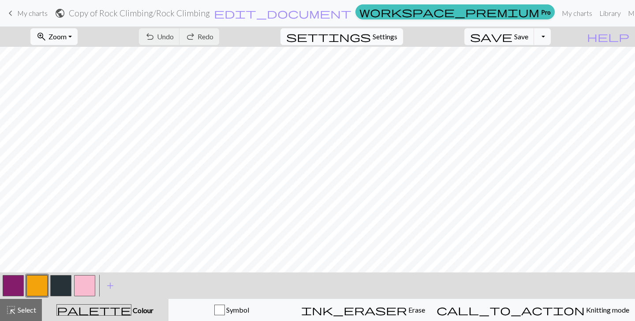
click at [398, 39] on span "Settings" at bounding box center [385, 36] width 25 height 11
select select "aran"
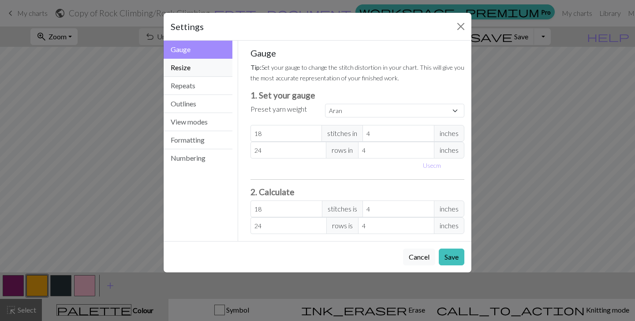
click at [185, 68] on button "Resize" at bounding box center [198, 68] width 69 height 18
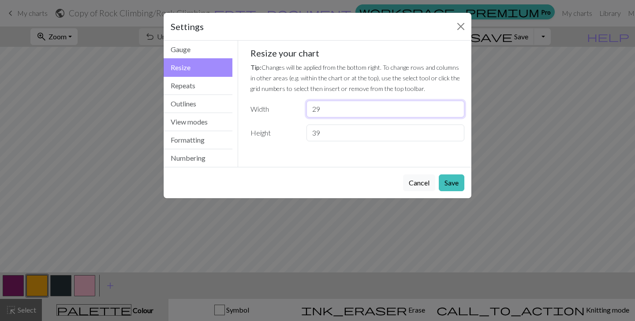
click at [324, 112] on input "29" at bounding box center [386, 109] width 158 height 17
type input "2"
type input "40"
click at [334, 134] on input "39" at bounding box center [386, 132] width 158 height 17
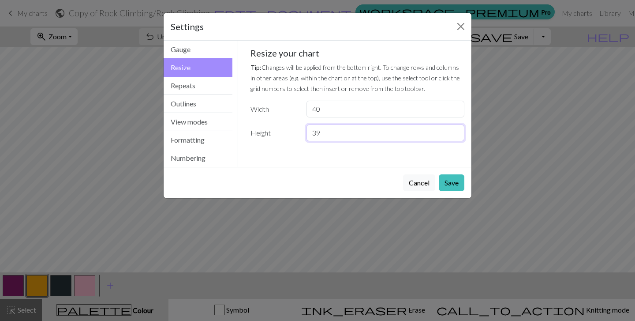
type input "3"
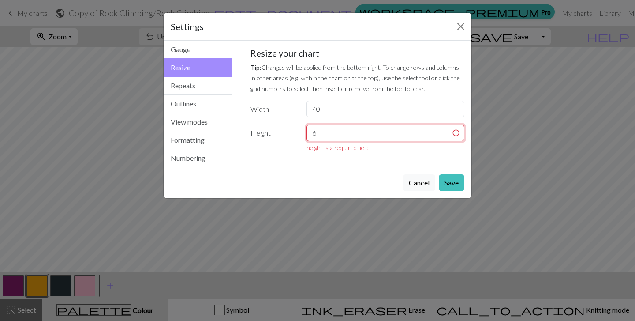
type input "60"
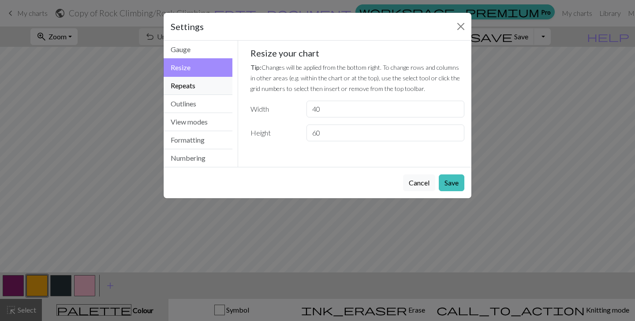
click at [197, 90] on button "Repeats" at bounding box center [198, 86] width 69 height 18
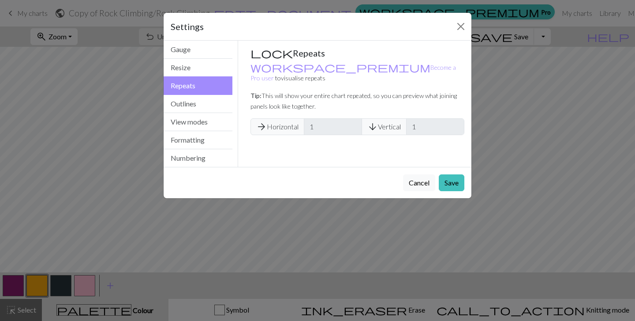
click at [291, 118] on span "arrow_forward Horizontal" at bounding box center [278, 126] width 54 height 17
click at [193, 105] on button "Outlines" at bounding box center [198, 104] width 69 height 18
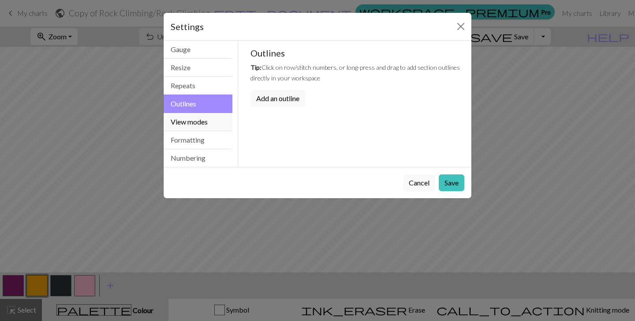
click at [197, 124] on button "View modes" at bounding box center [198, 122] width 69 height 18
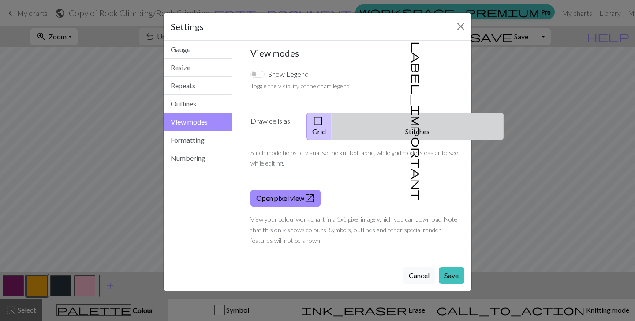
click at [417, 120] on button "label_important Stitches" at bounding box center [418, 126] width 172 height 27
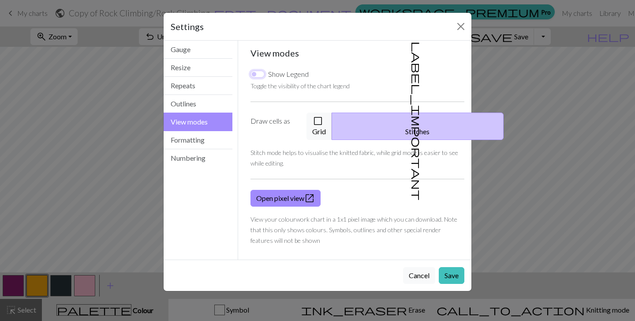
click at [262, 75] on input "Show Legend" at bounding box center [258, 74] width 14 height 7
checkbox input "false"
click at [199, 143] on button "Formatting" at bounding box center [198, 140] width 69 height 18
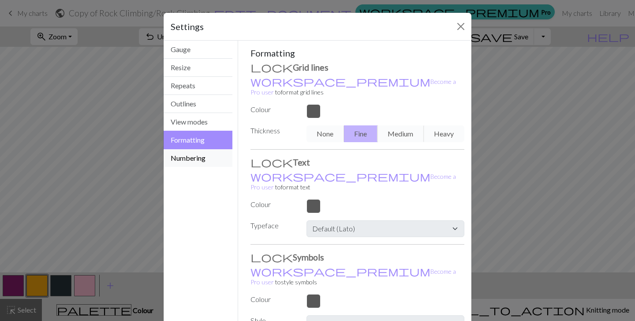
click at [194, 156] on button "Numbering" at bounding box center [198, 158] width 69 height 18
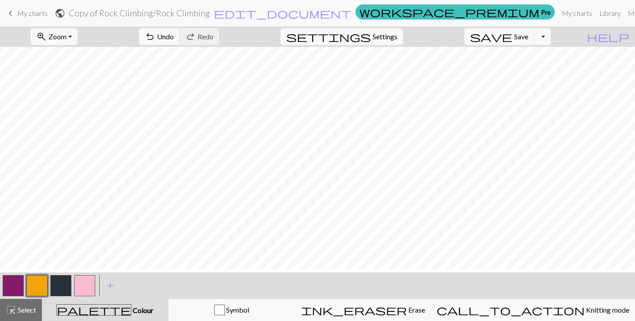
scroll to position [44, 0]
click at [69, 285] on button "button" at bounding box center [60, 285] width 21 height 21
click at [529, 36] on span "Save" at bounding box center [521, 36] width 14 height 8
click at [517, 13] on div "Chart saved" at bounding box center [317, 17] width 635 height 35
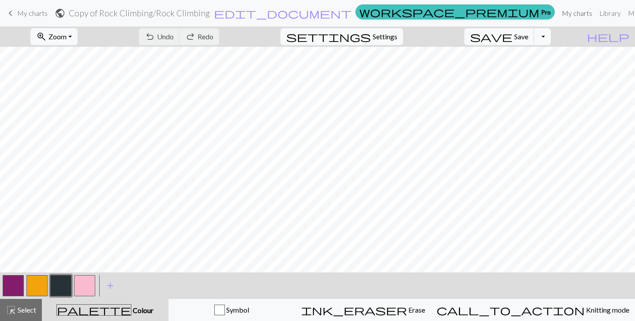
click at [559, 13] on link "My charts" at bounding box center [578, 13] width 38 height 18
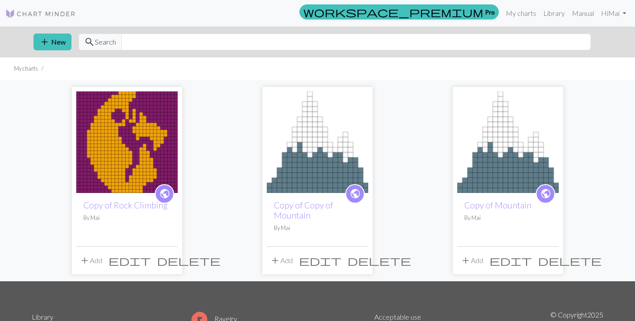
click at [500, 183] on img at bounding box center [508, 141] width 101 height 101
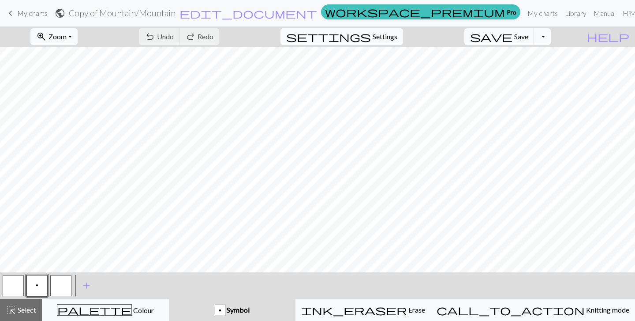
click at [398, 37] on span "Settings" at bounding box center [385, 36] width 25 height 11
select select "aran"
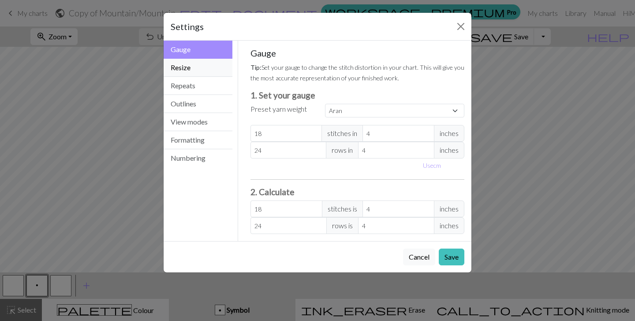
click at [194, 72] on button "Resize" at bounding box center [198, 68] width 69 height 18
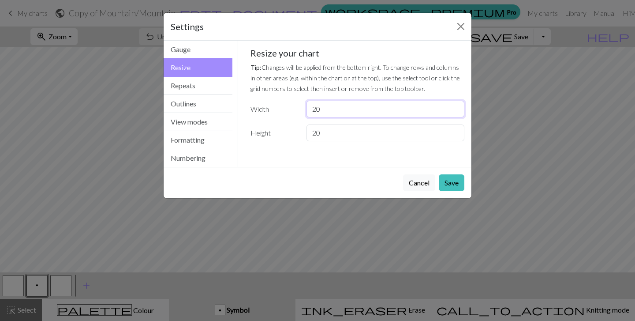
click at [333, 110] on input "20" at bounding box center [386, 109] width 158 height 17
type input "2"
type input "40"
click at [332, 137] on input "20" at bounding box center [386, 132] width 158 height 17
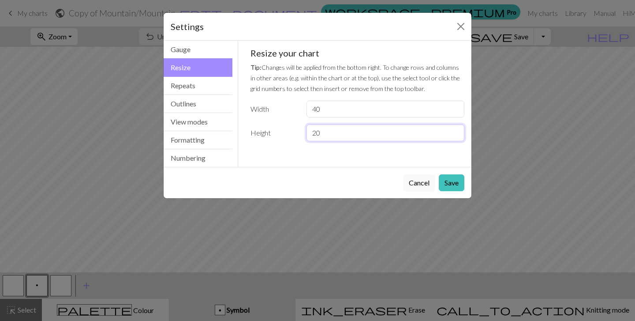
type input "2"
type input "60"
click at [184, 87] on button "Repeats" at bounding box center [198, 86] width 69 height 18
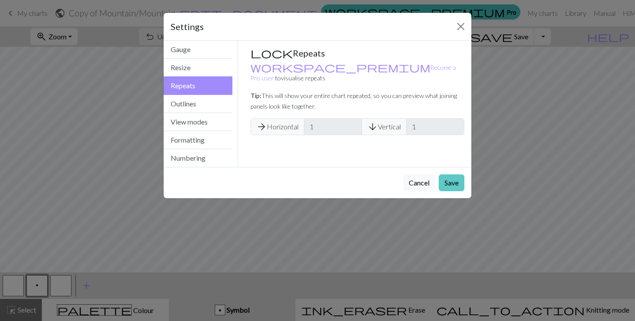
click at [449, 180] on button "Save" at bounding box center [452, 182] width 26 height 17
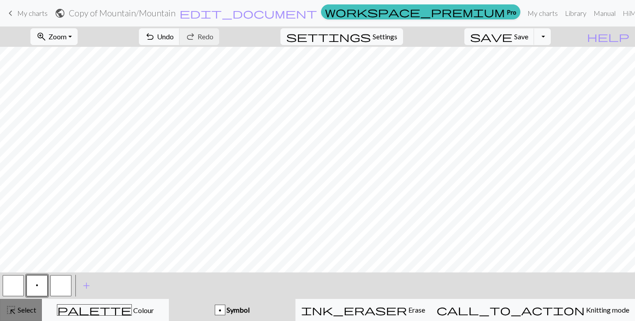
click at [19, 309] on span "Select" at bounding box center [26, 309] width 20 height 8
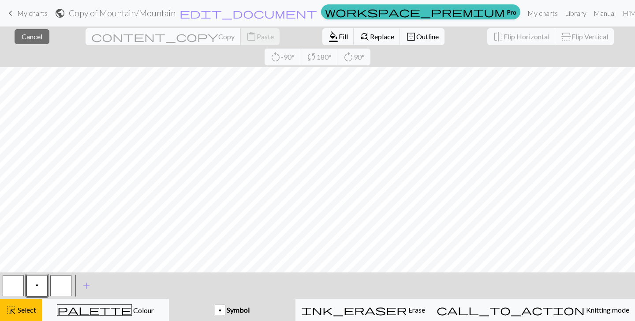
click at [91, 38] on span "content_copy" at bounding box center [154, 36] width 127 height 12
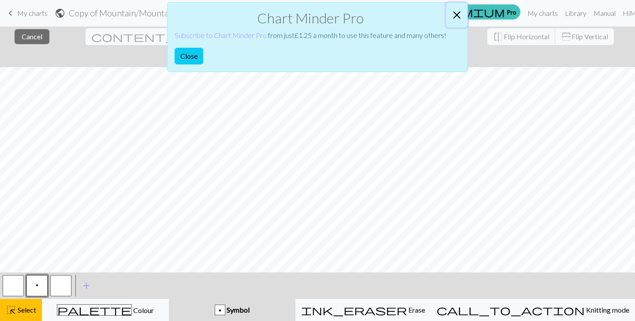
click at [459, 14] on button "Close" at bounding box center [457, 15] width 21 height 25
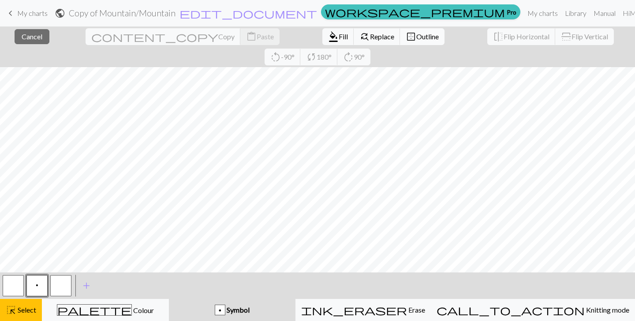
click at [400, 42] on button "border_outer Outline" at bounding box center [422, 36] width 45 height 17
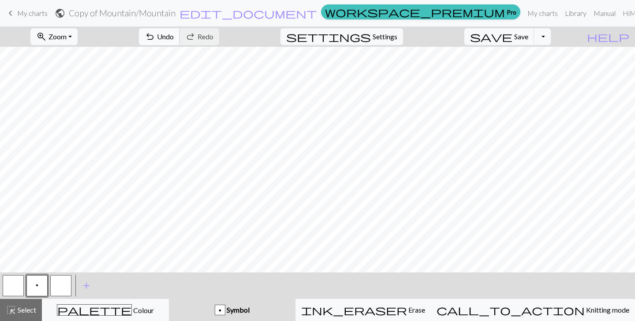
click at [180, 37] on button "undo Undo Undo" at bounding box center [159, 36] width 41 height 17
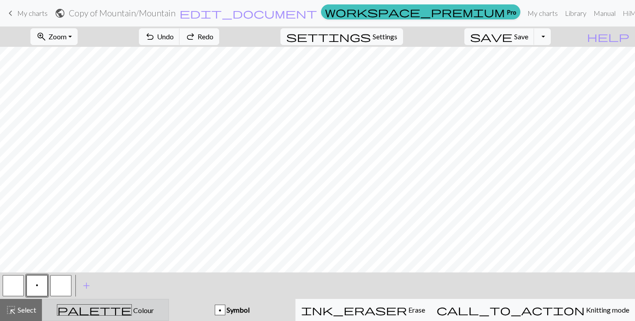
click at [83, 307] on div "palette Colour Colour" at bounding box center [106, 309] width 116 height 11
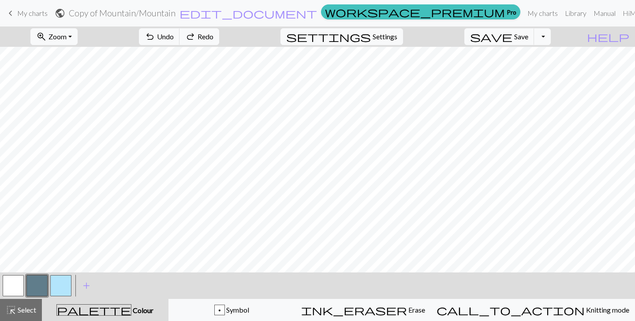
click at [41, 286] on button "button" at bounding box center [36, 285] width 21 height 21
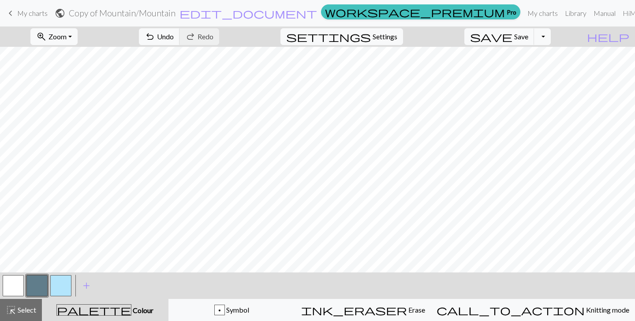
click at [65, 283] on button "button" at bounding box center [60, 285] width 21 height 21
click at [19, 282] on button "button" at bounding box center [13, 285] width 21 height 21
click at [54, 287] on button "button" at bounding box center [60, 285] width 21 height 21
click at [16, 286] on button "button" at bounding box center [13, 285] width 21 height 21
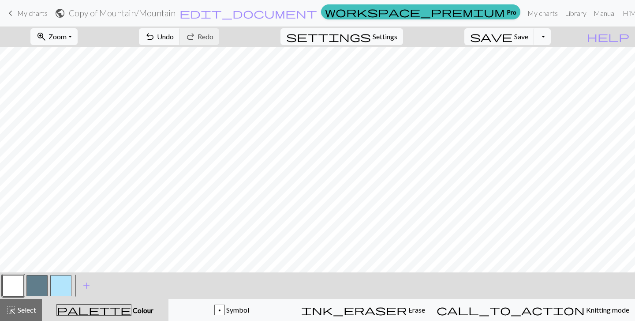
click at [61, 288] on button "button" at bounding box center [60, 285] width 21 height 21
click at [44, 290] on button "button" at bounding box center [36, 285] width 21 height 21
click at [56, 285] on button "button" at bounding box center [60, 285] width 21 height 21
click at [174, 36] on span "Undo" at bounding box center [165, 36] width 17 height 8
click at [59, 294] on button "button" at bounding box center [60, 285] width 21 height 21
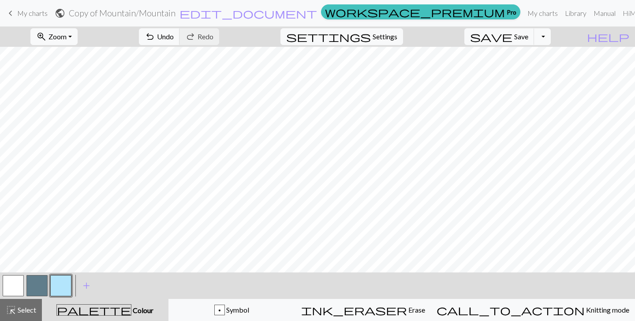
click at [41, 291] on button "button" at bounding box center [36, 285] width 21 height 21
click at [513, 38] on span "save" at bounding box center [491, 36] width 42 height 12
